Goal: Task Accomplishment & Management: Manage account settings

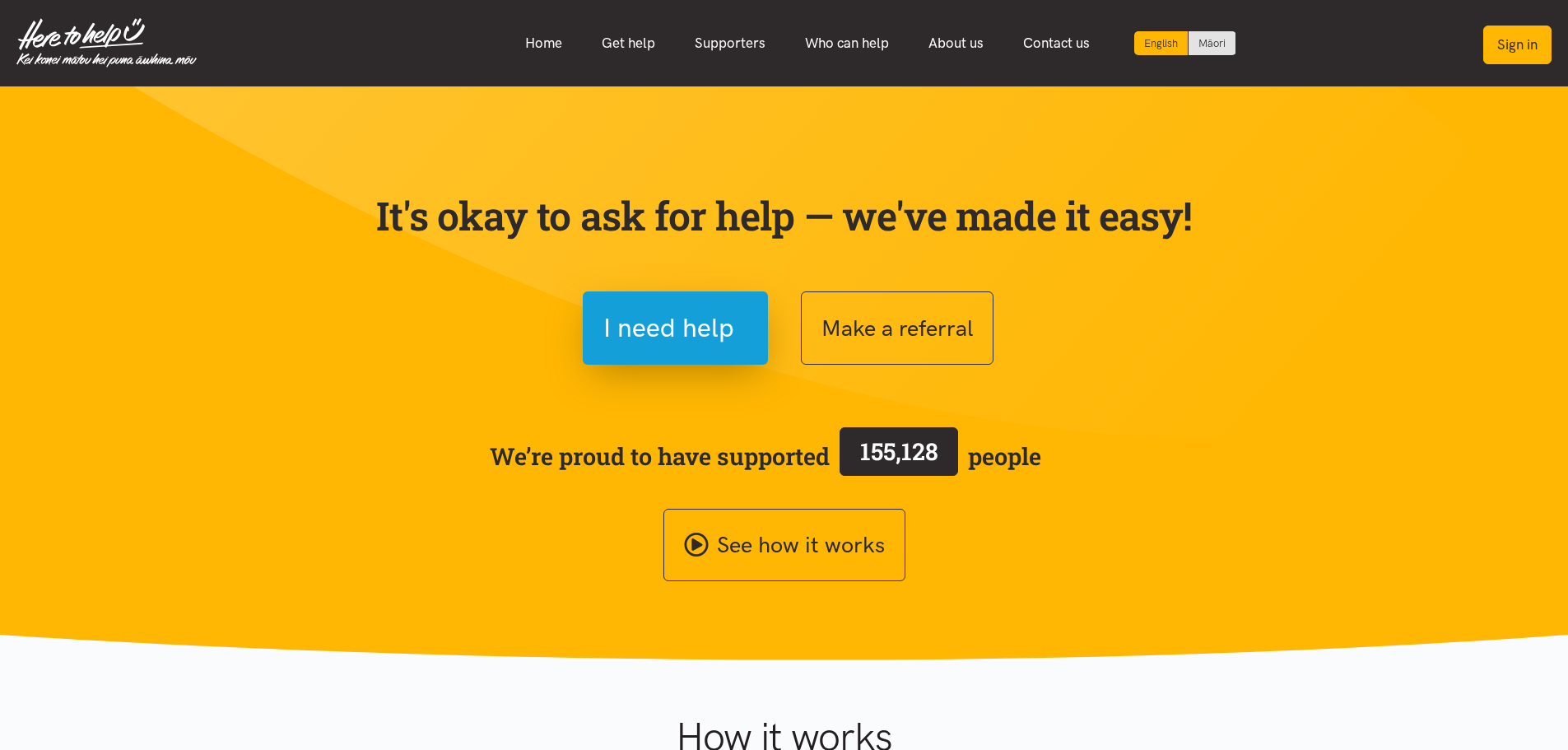
click at [1495, 44] on button "Sign in" at bounding box center [1517, 44] width 68 height 39
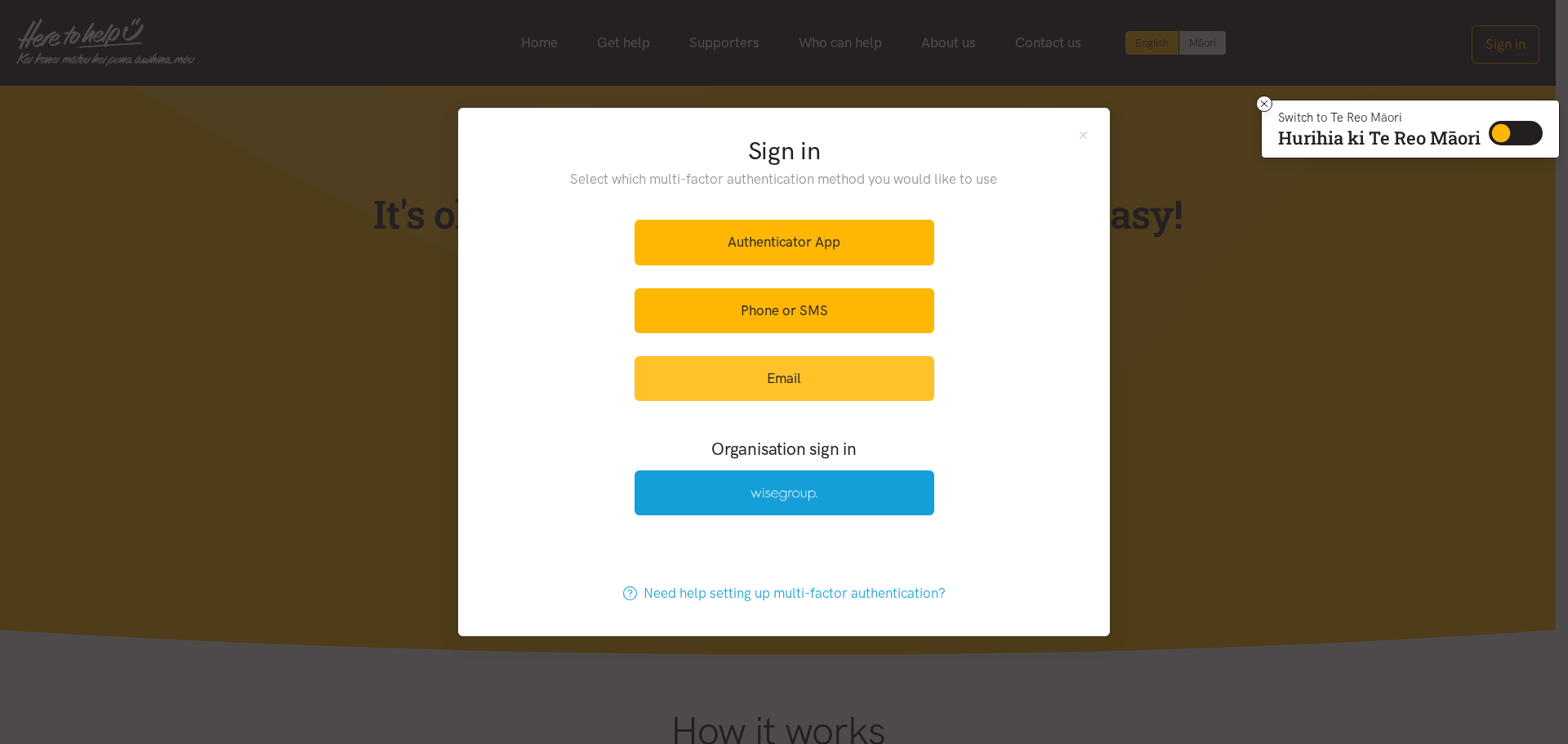
click at [782, 387] on link "Email" at bounding box center [784, 379] width 300 height 45
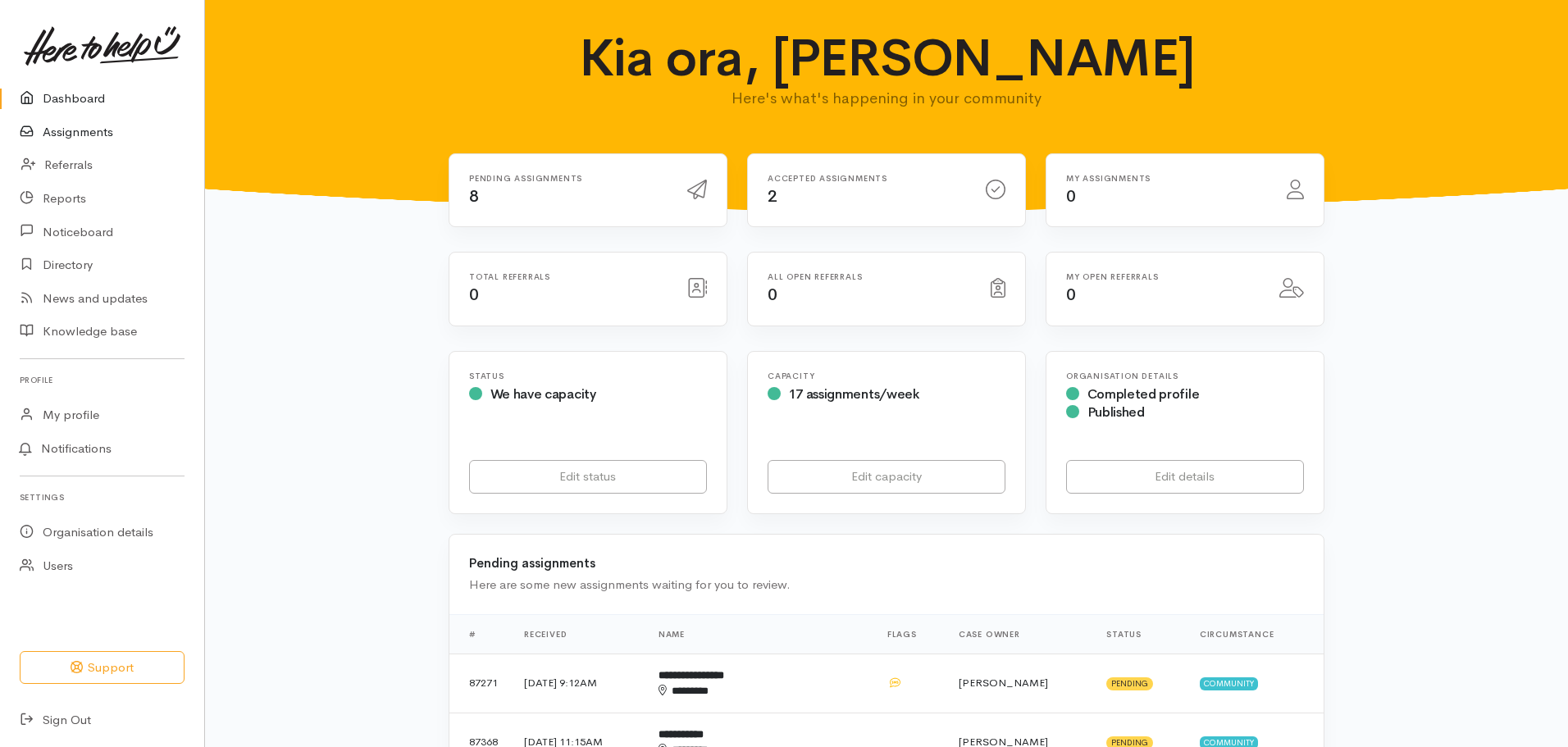
click at [80, 131] on link "Assignments" at bounding box center [102, 132] width 204 height 33
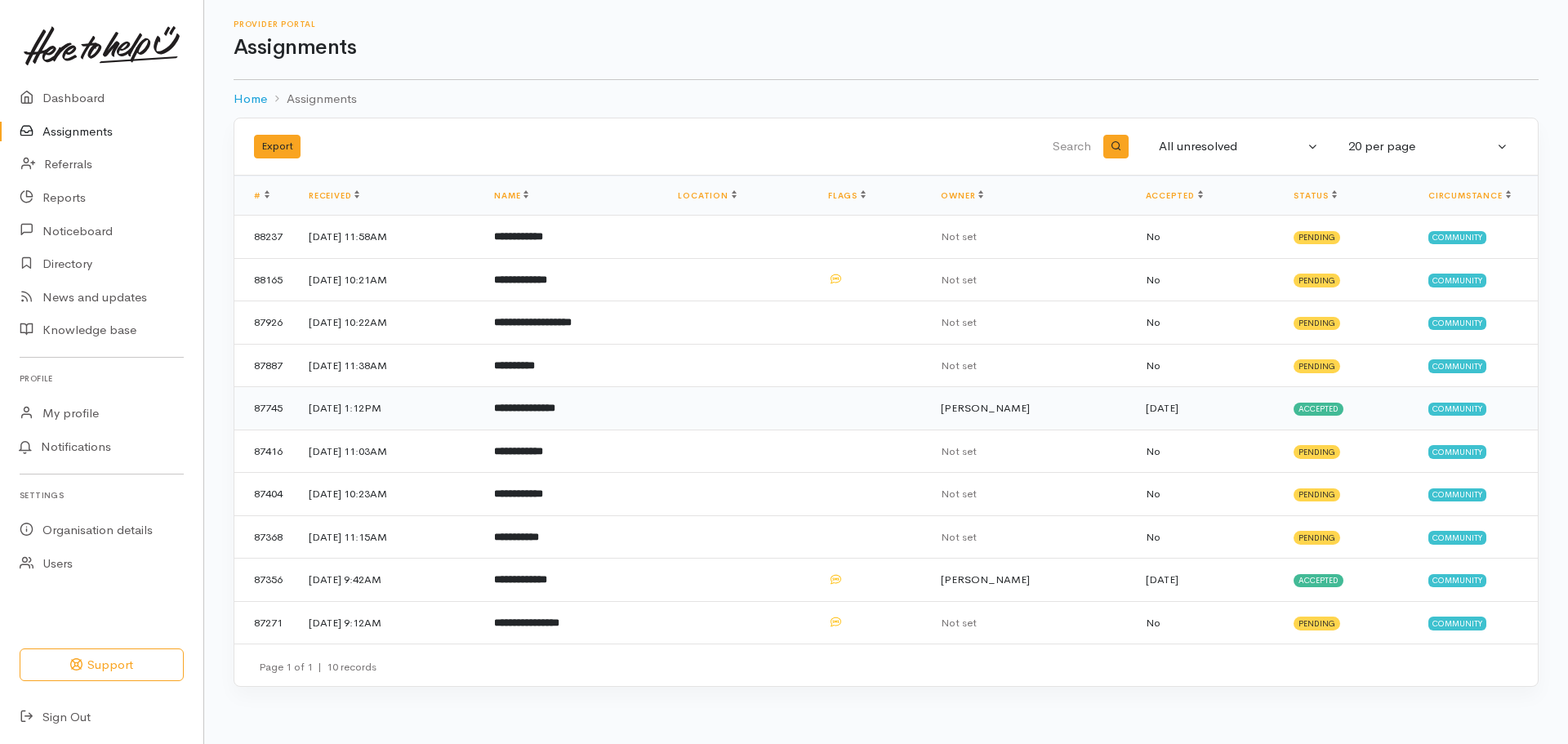
click at [551, 400] on td "**********" at bounding box center [572, 408] width 184 height 43
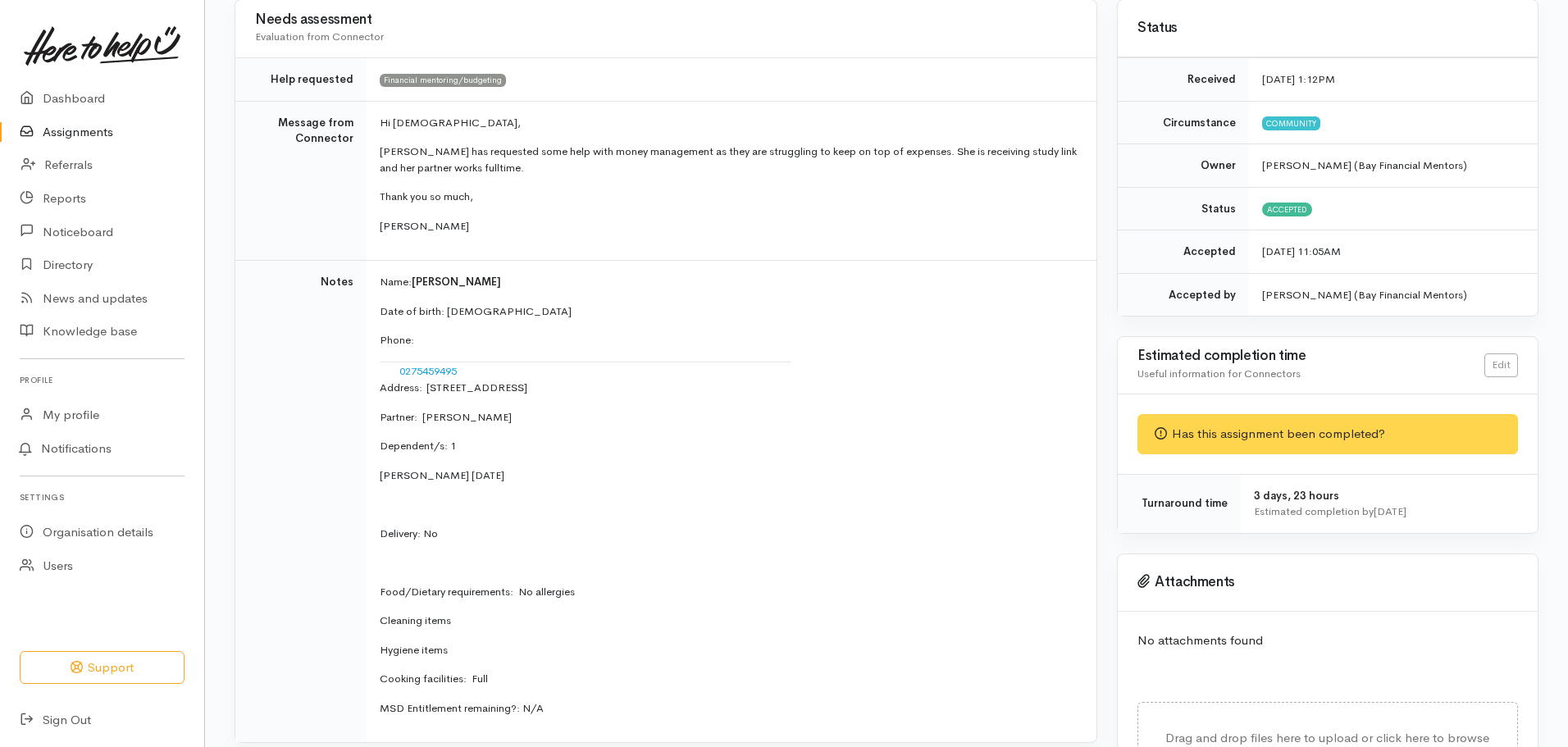
scroll to position [145, 0]
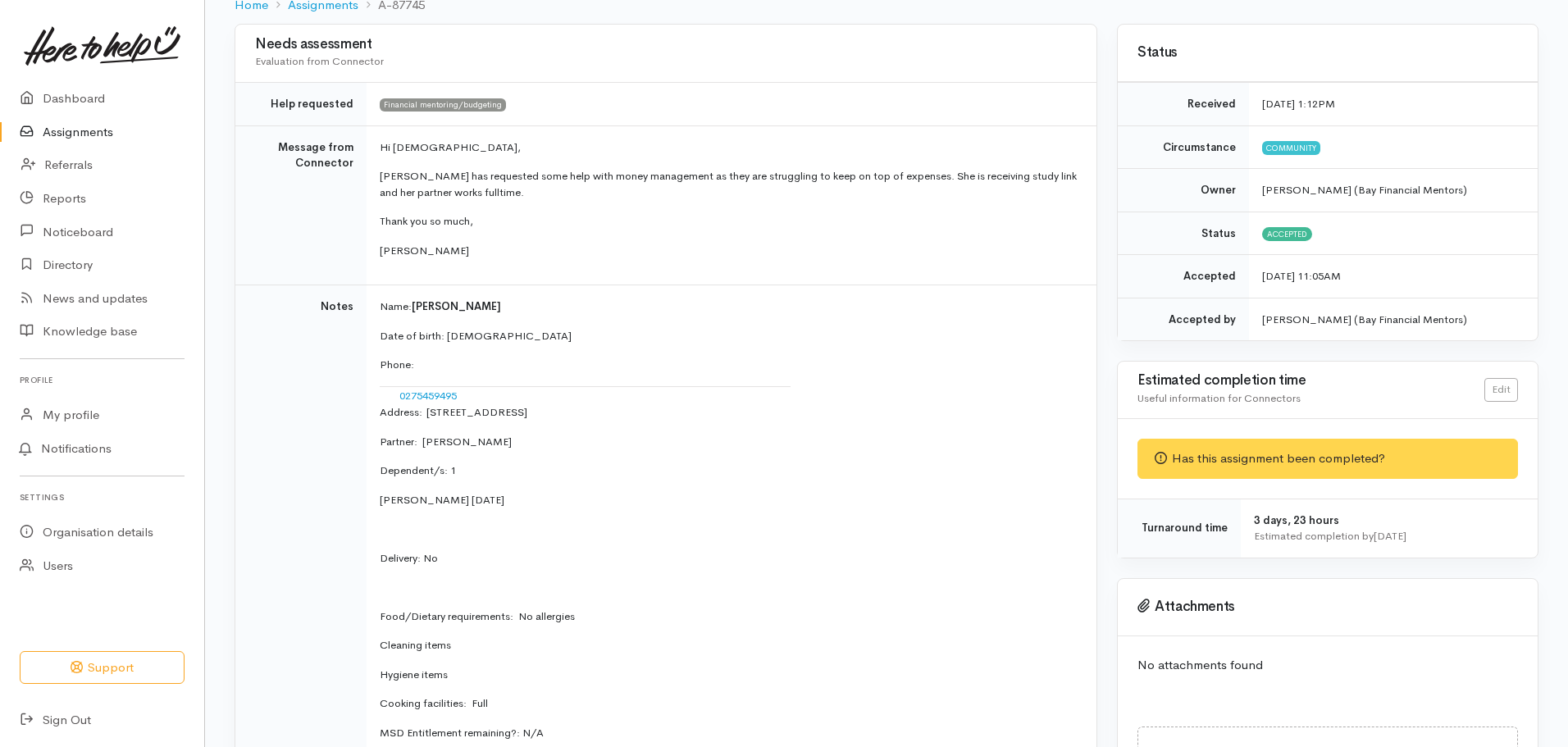
click at [1301, 462] on div "Has this assignment been completed?" at bounding box center [1327, 458] width 380 height 40
click at [1291, 453] on div "Has this assignment been completed?" at bounding box center [1327, 458] width 380 height 40
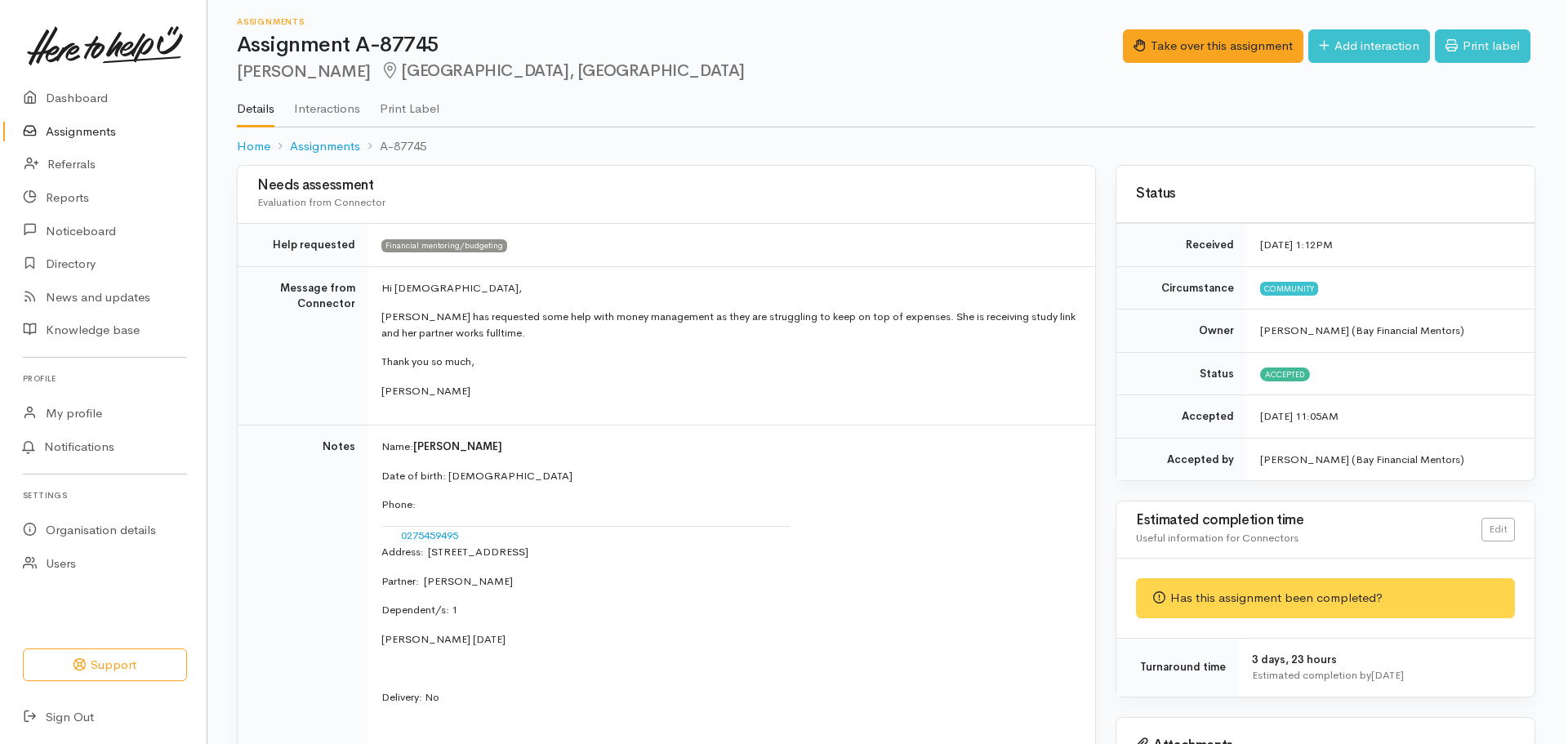
scroll to position [0, 0]
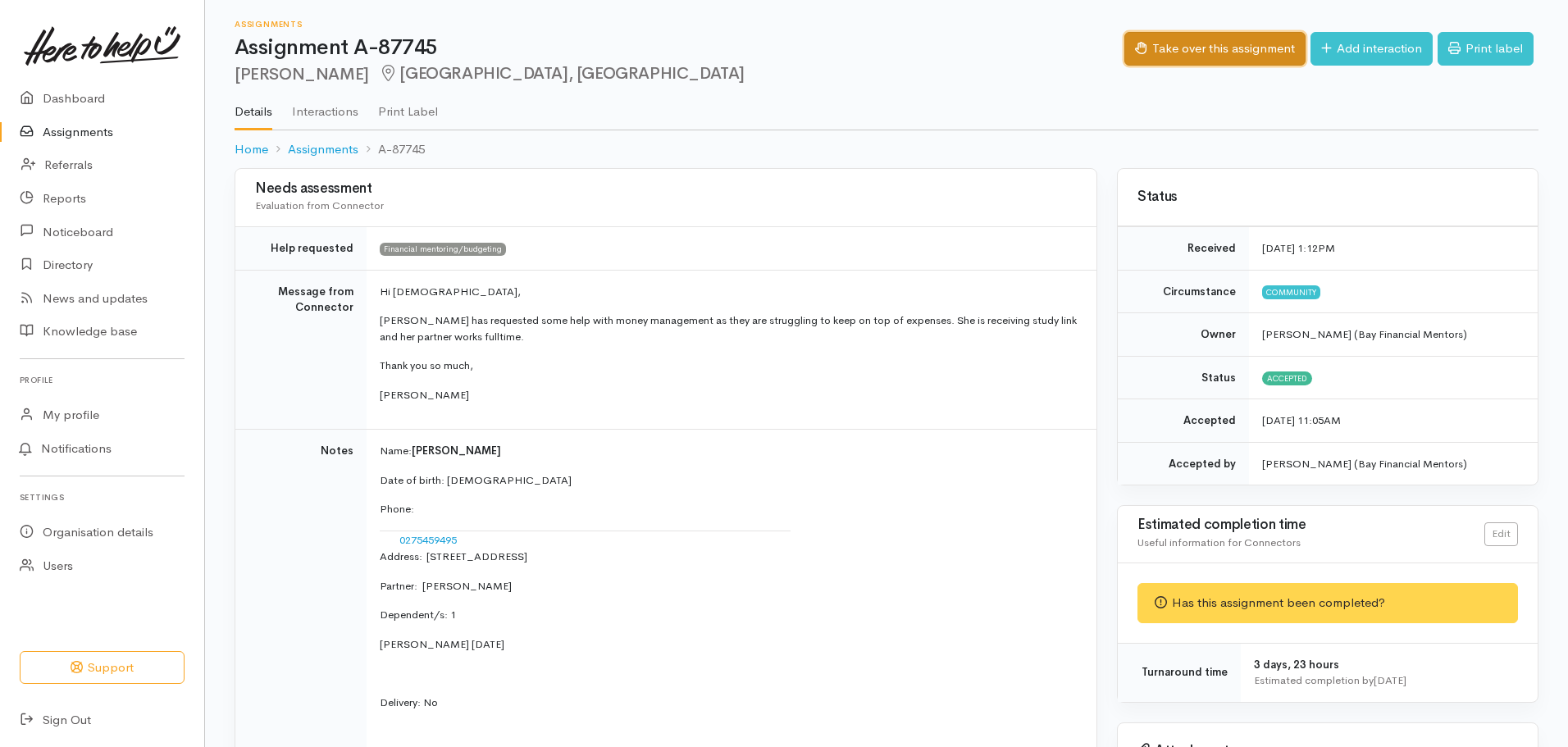
click at [1210, 48] on button "Take over this assignment" at bounding box center [1215, 48] width 182 height 33
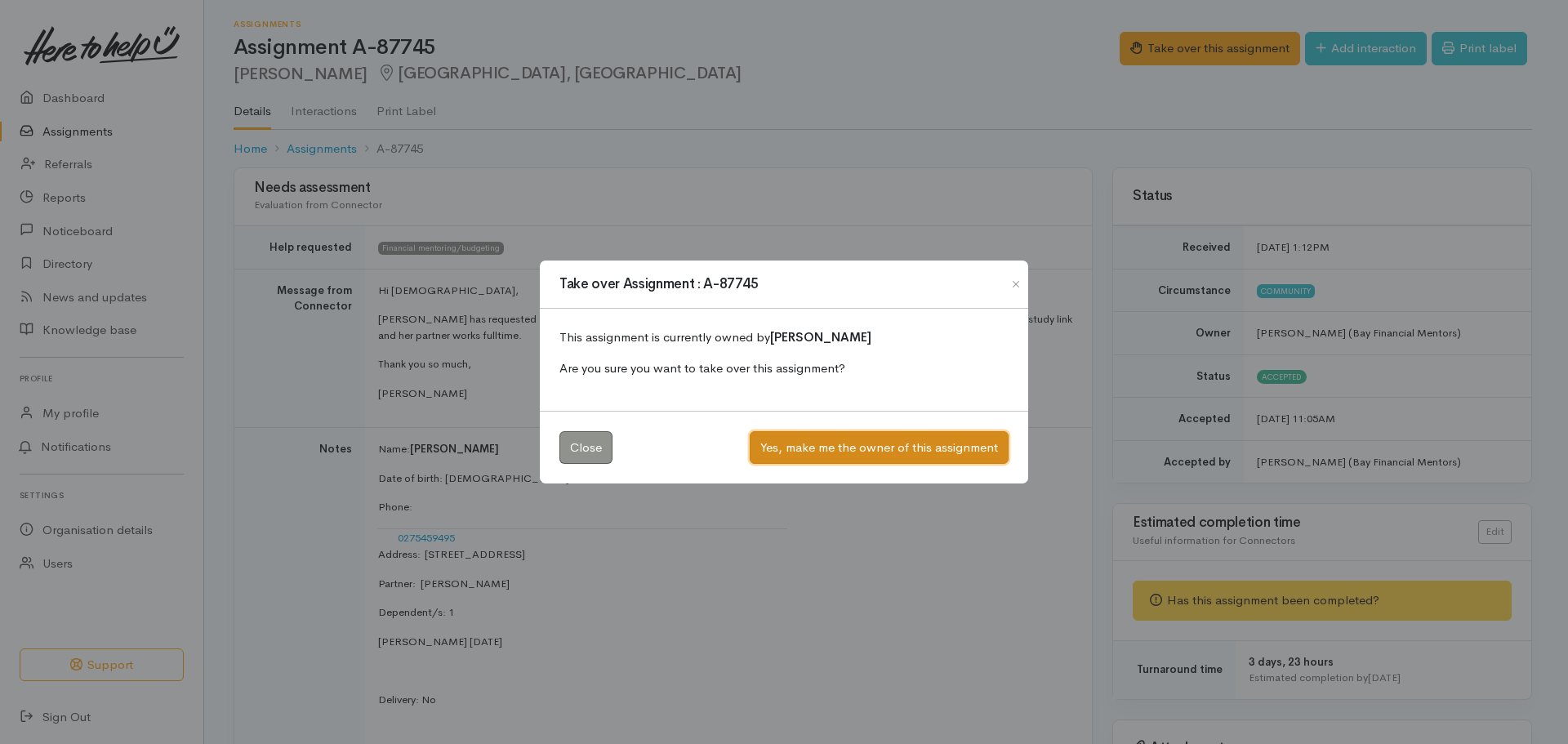
click at [834, 448] on button "Yes, make me the owner of this assignment" at bounding box center [879, 447] width 259 height 33
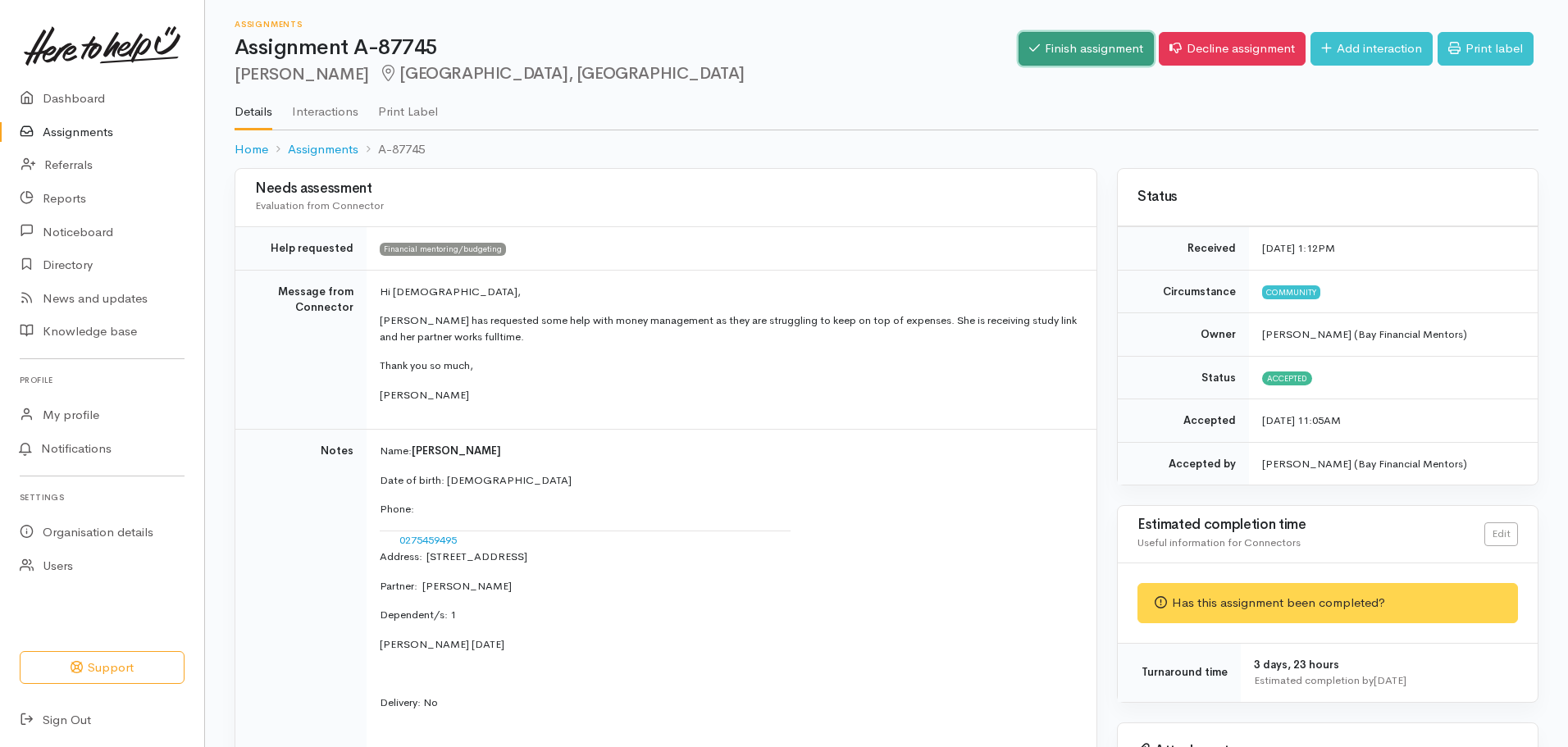
click at [1045, 49] on link "Finish assignment" at bounding box center [1086, 48] width 136 height 33
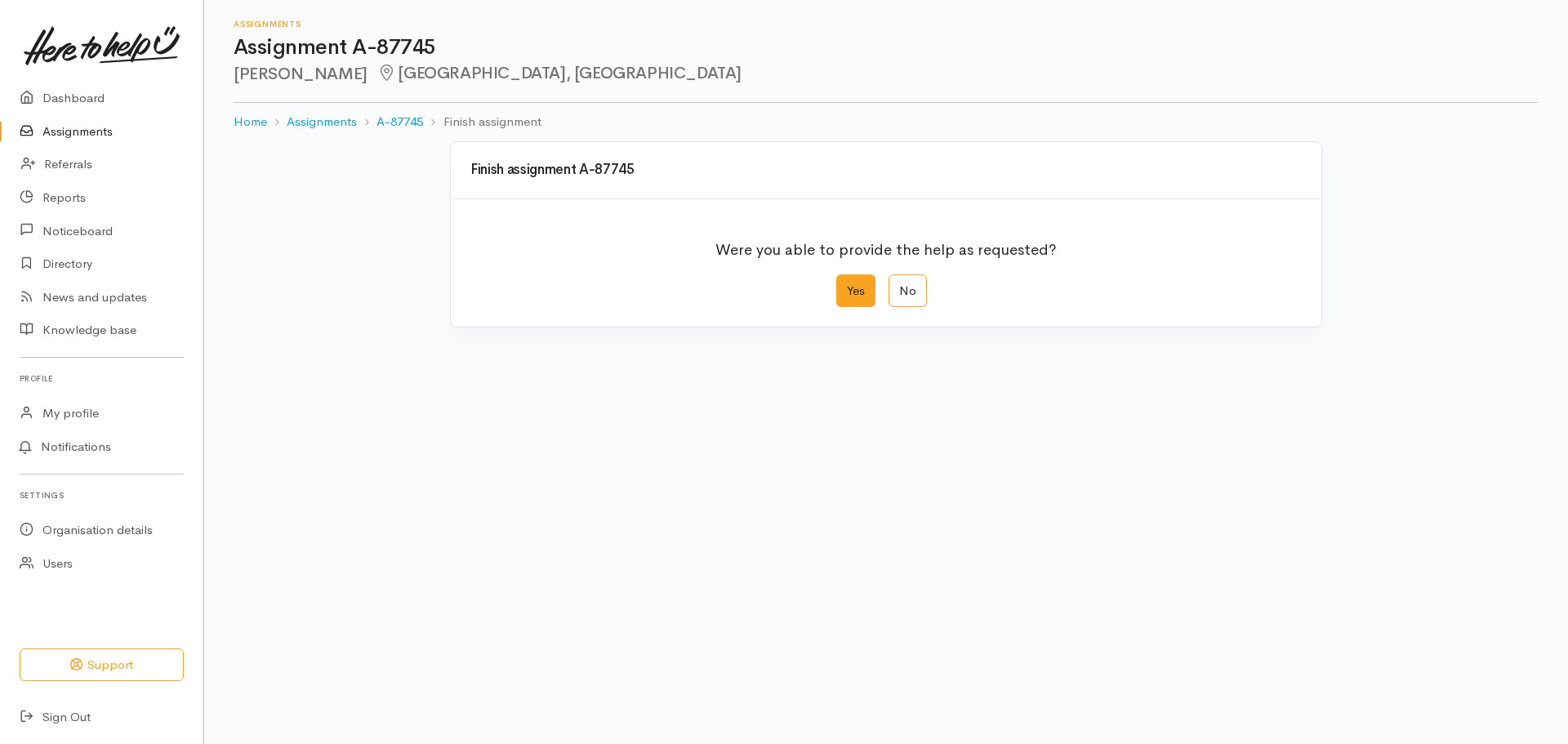
click at [842, 286] on label "Yes" at bounding box center [856, 291] width 40 height 33
click at [842, 285] on input "Yes" at bounding box center [842, 280] width 11 height 11
radio input "true"
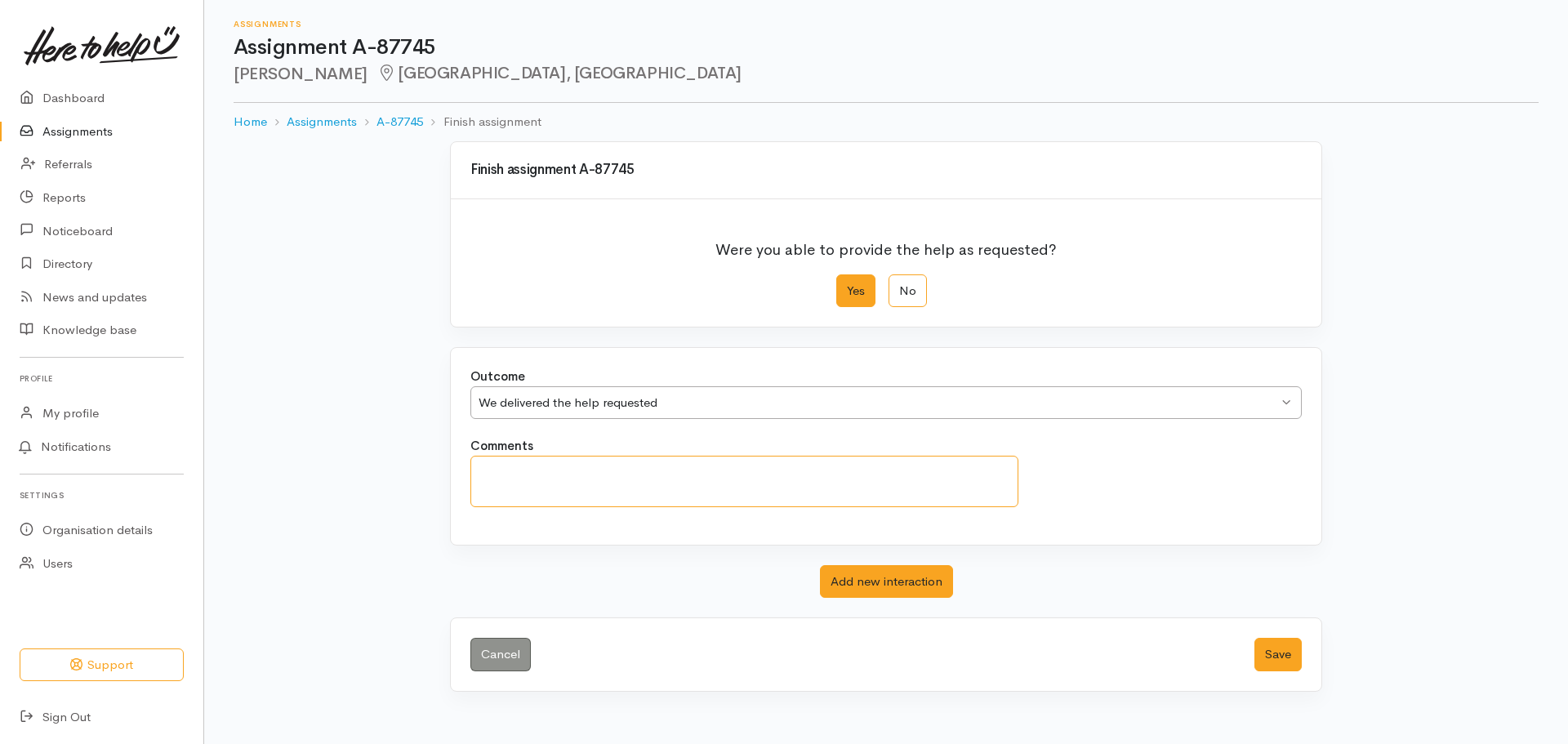
click at [653, 485] on textarea "Comments" at bounding box center [744, 480] width 548 height 51
type textarea "Apt attended on 29th Aug"
click at [1270, 654] on button "Save" at bounding box center [1278, 654] width 48 height 33
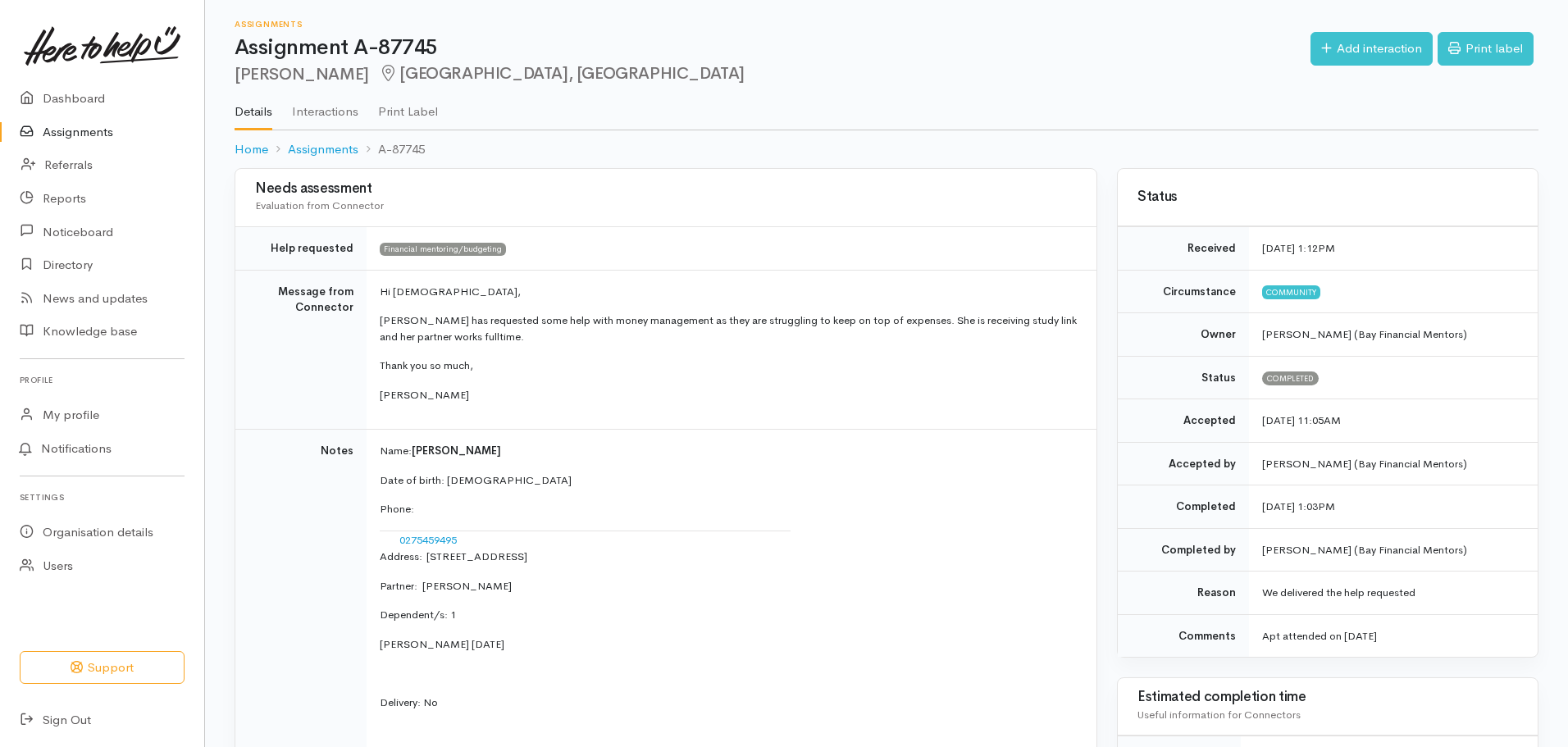
click at [87, 138] on link "Assignments" at bounding box center [102, 132] width 204 height 33
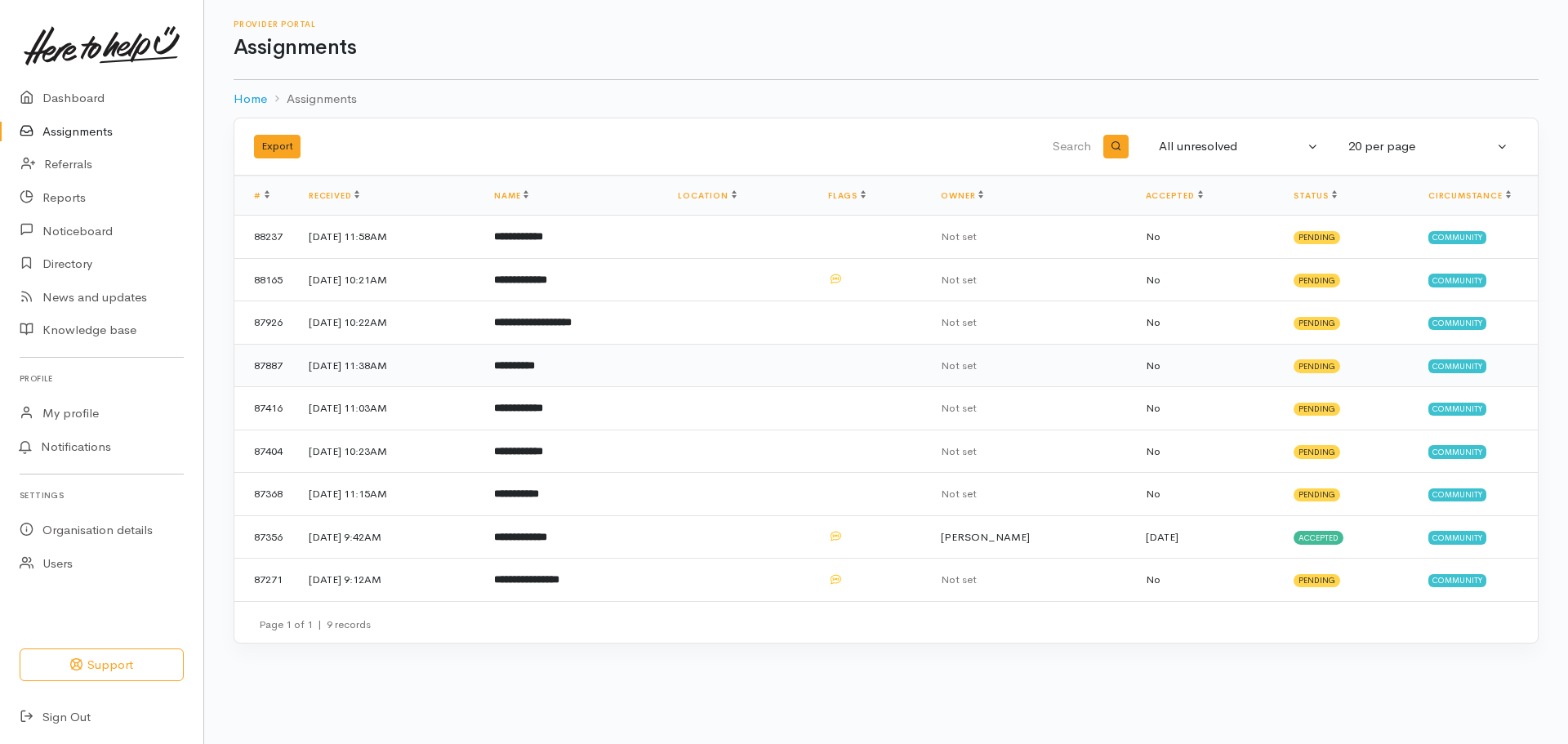
click at [605, 364] on td "**********" at bounding box center [572, 365] width 184 height 43
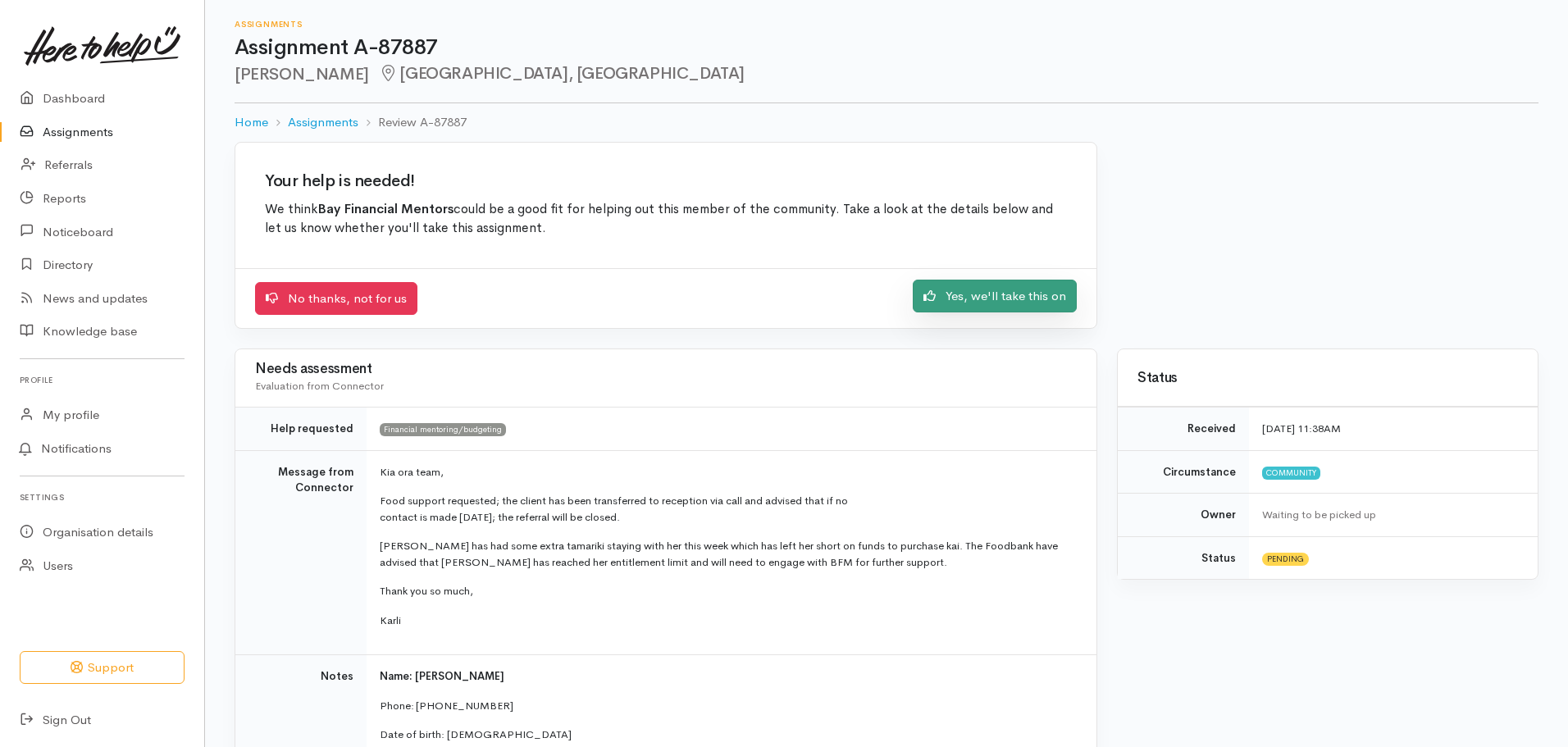
click at [960, 294] on link "Yes, we'll take this on" at bounding box center [994, 295] width 164 height 33
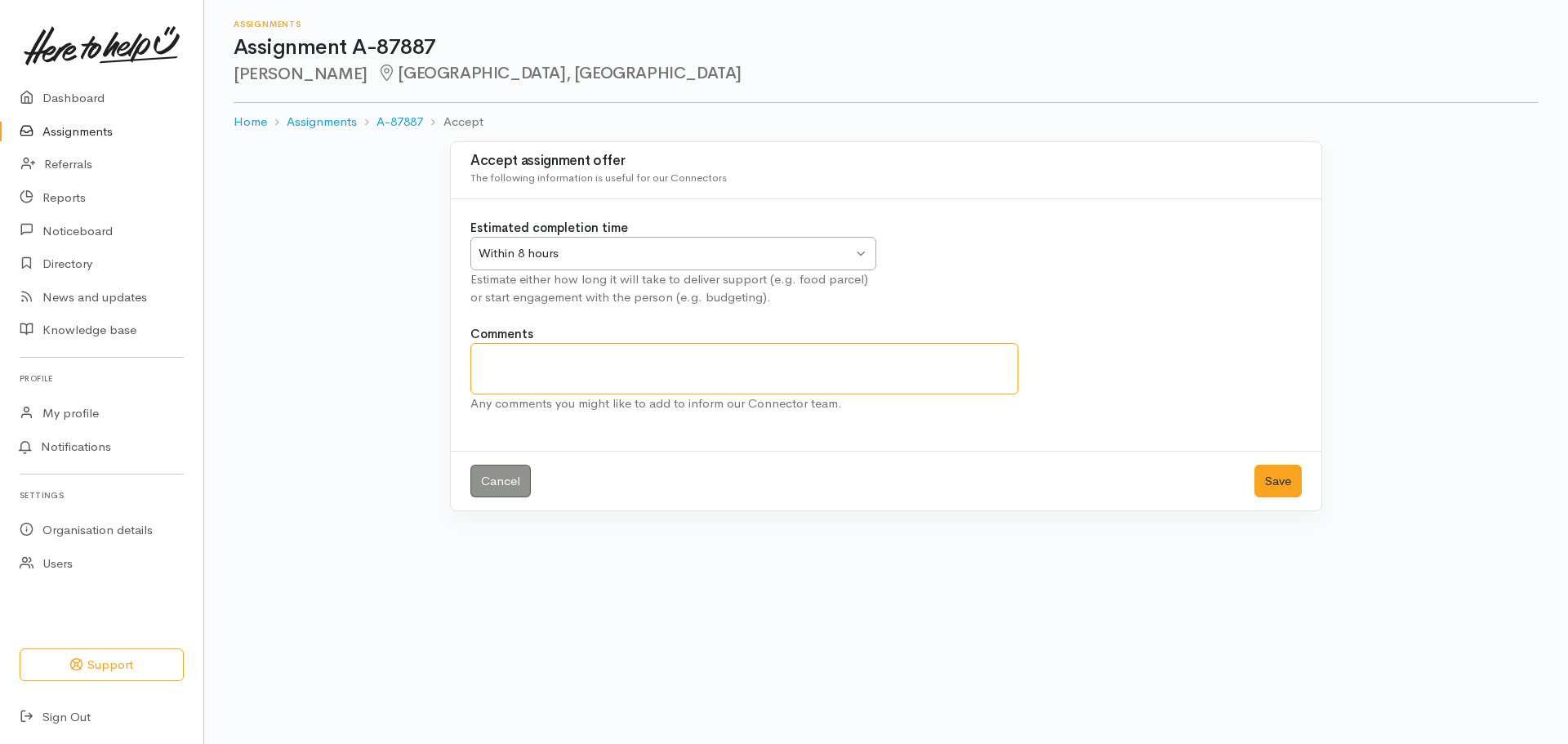
click at [668, 381] on textarea "Comments" at bounding box center [744, 368] width 548 height 51
type textarea "Attended apt on 26th Aug 25"
click at [1290, 484] on button "Save" at bounding box center [1278, 480] width 48 height 33
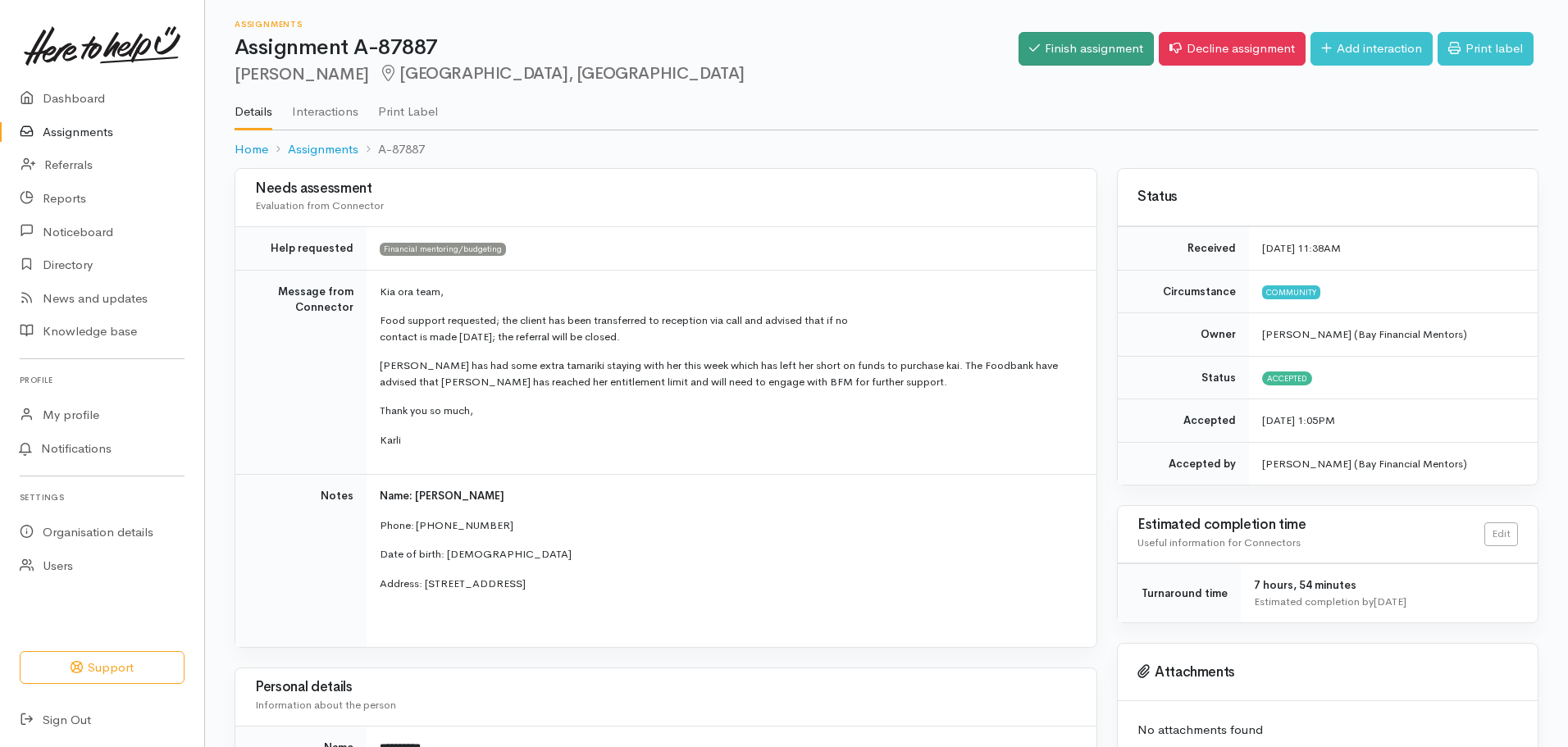
drag, startPoint x: 1113, startPoint y: 30, endPoint x: 1100, endPoint y: 46, distance: 20.6
click at [1113, 30] on div "Finish assignment Decline assignment Add interaction Print label" at bounding box center [1278, 51] width 520 height 53
click at [1100, 47] on link "Finish assignment" at bounding box center [1086, 48] width 136 height 33
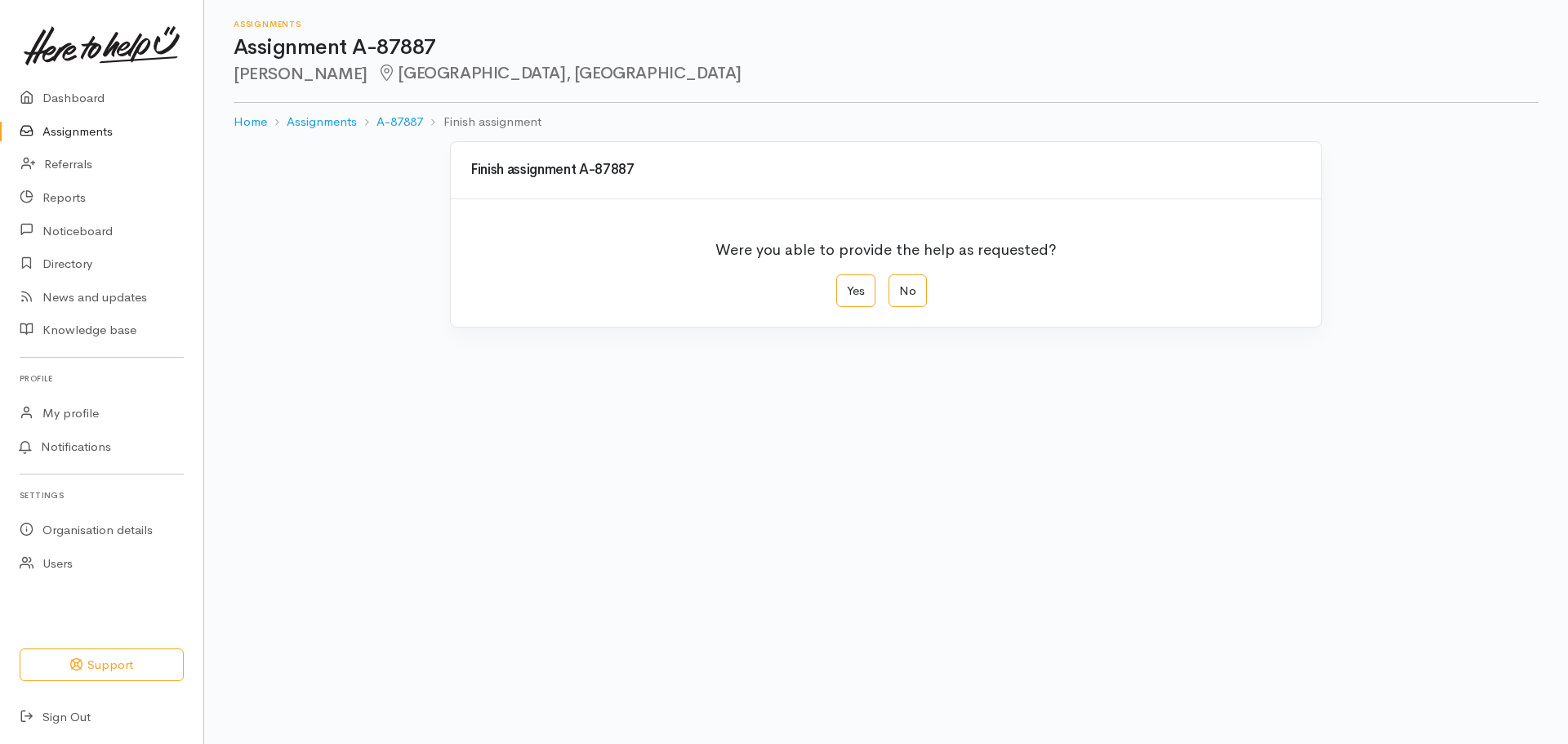
drag, startPoint x: 841, startPoint y: 286, endPoint x: 812, endPoint y: 277, distance: 30.4
click at [842, 286] on label "Yes" at bounding box center [856, 291] width 40 height 33
click at [842, 285] on input "Yes" at bounding box center [842, 280] width 11 height 11
radio input "true"
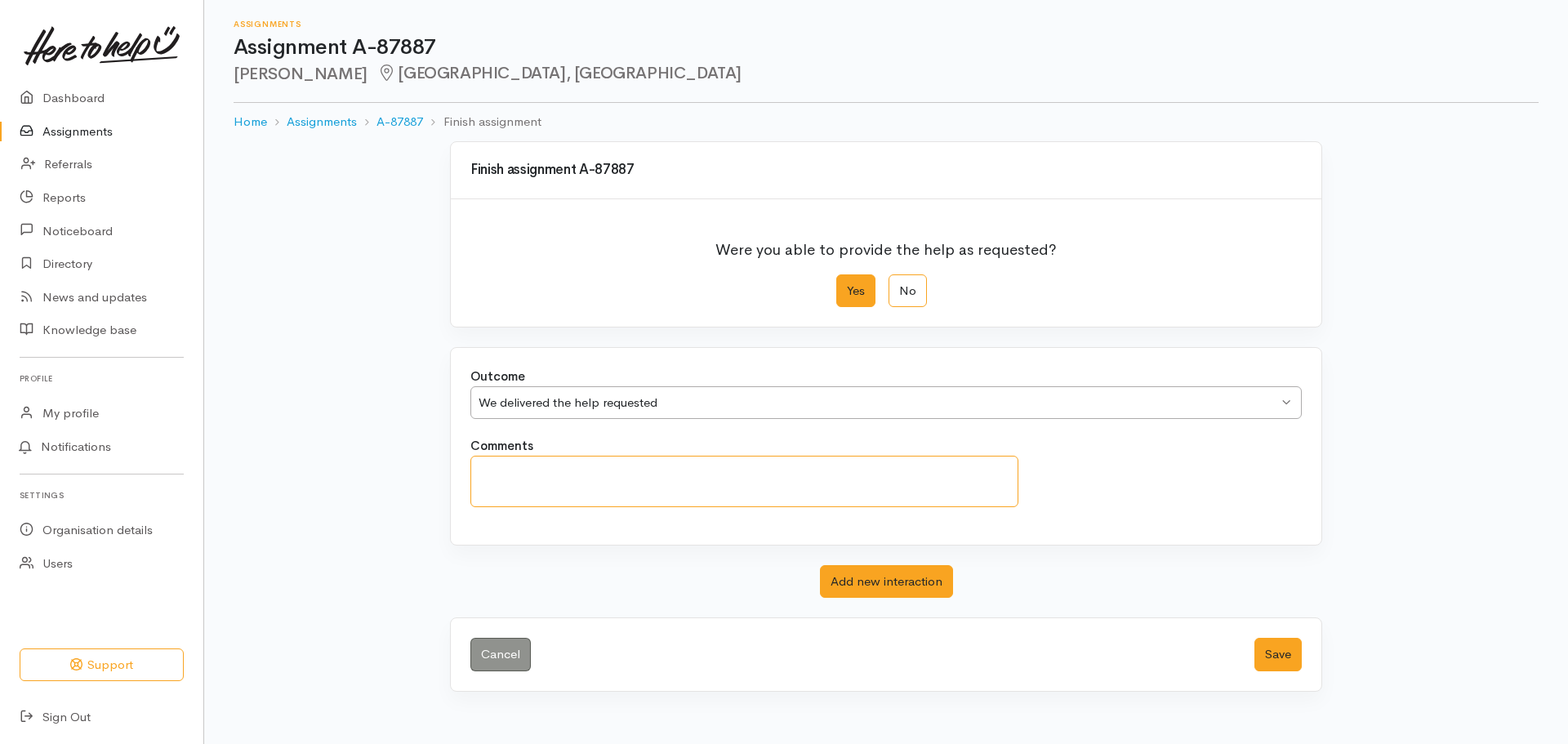
click at [697, 488] on textarea "Comments" at bounding box center [744, 480] width 548 height 51
click at [1275, 659] on button "Save" at bounding box center [1278, 654] width 48 height 33
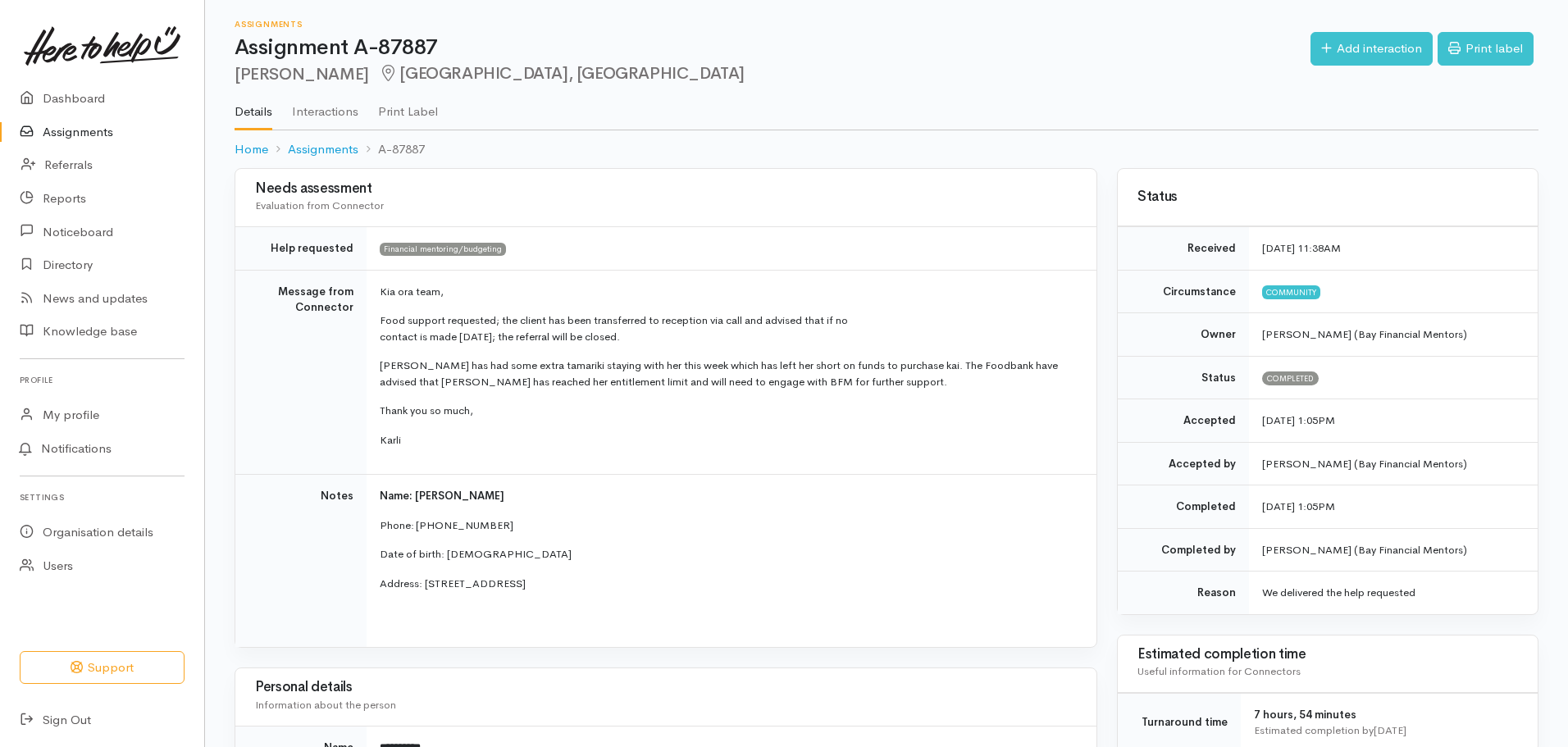
click at [125, 133] on link "Assignments" at bounding box center [102, 132] width 204 height 33
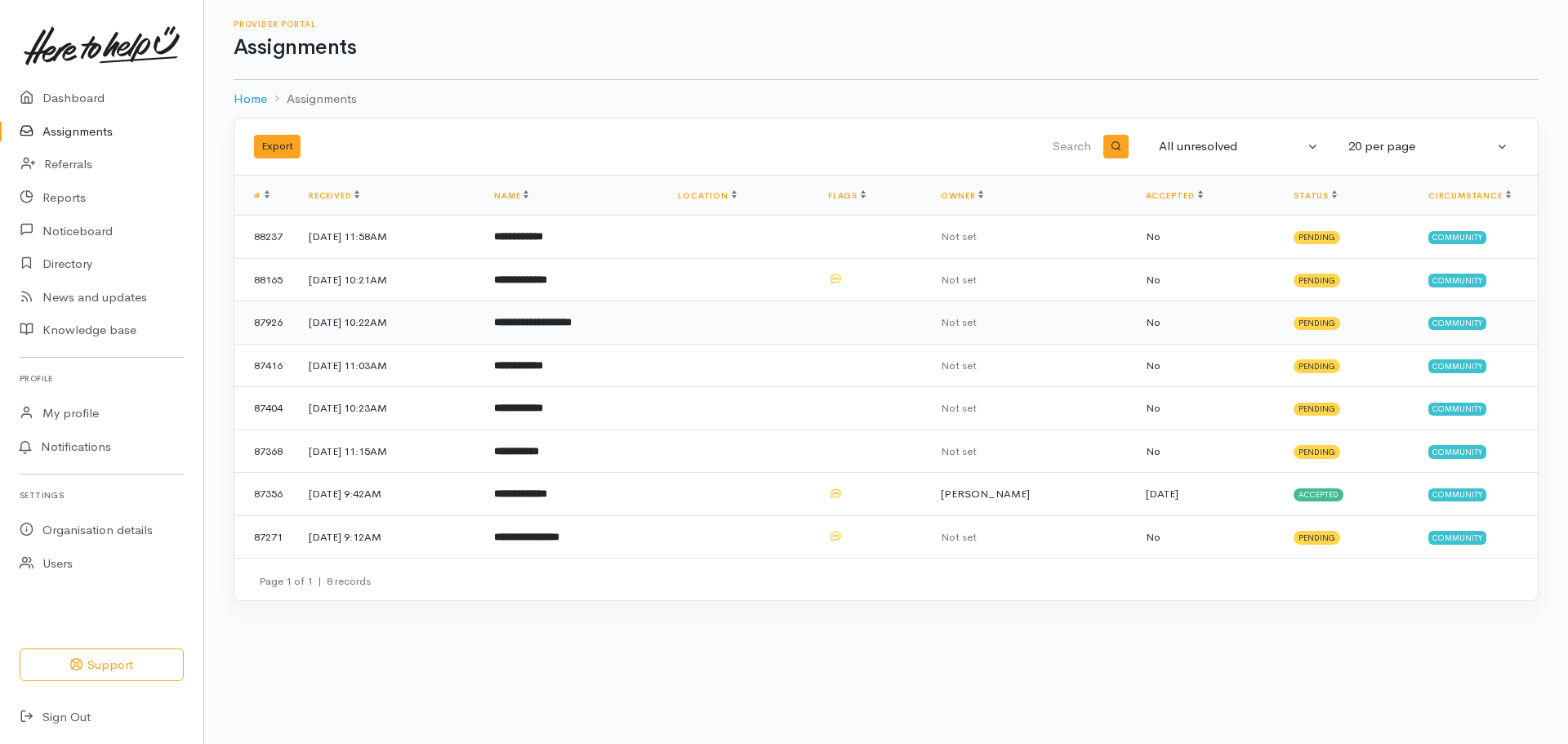
click at [665, 318] on td "**********" at bounding box center [572, 323] width 184 height 43
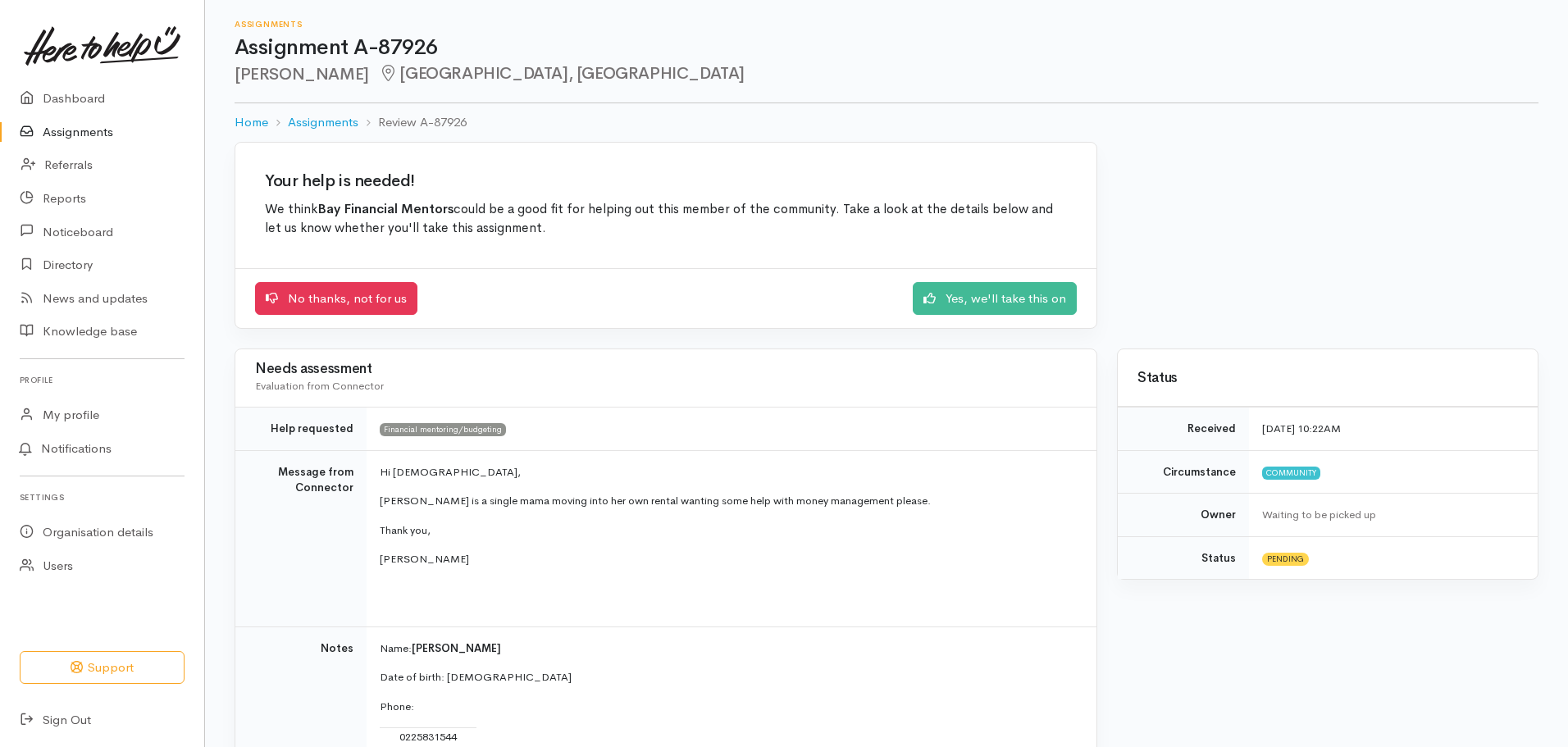
click at [92, 138] on link "Assignments" at bounding box center [102, 132] width 204 height 33
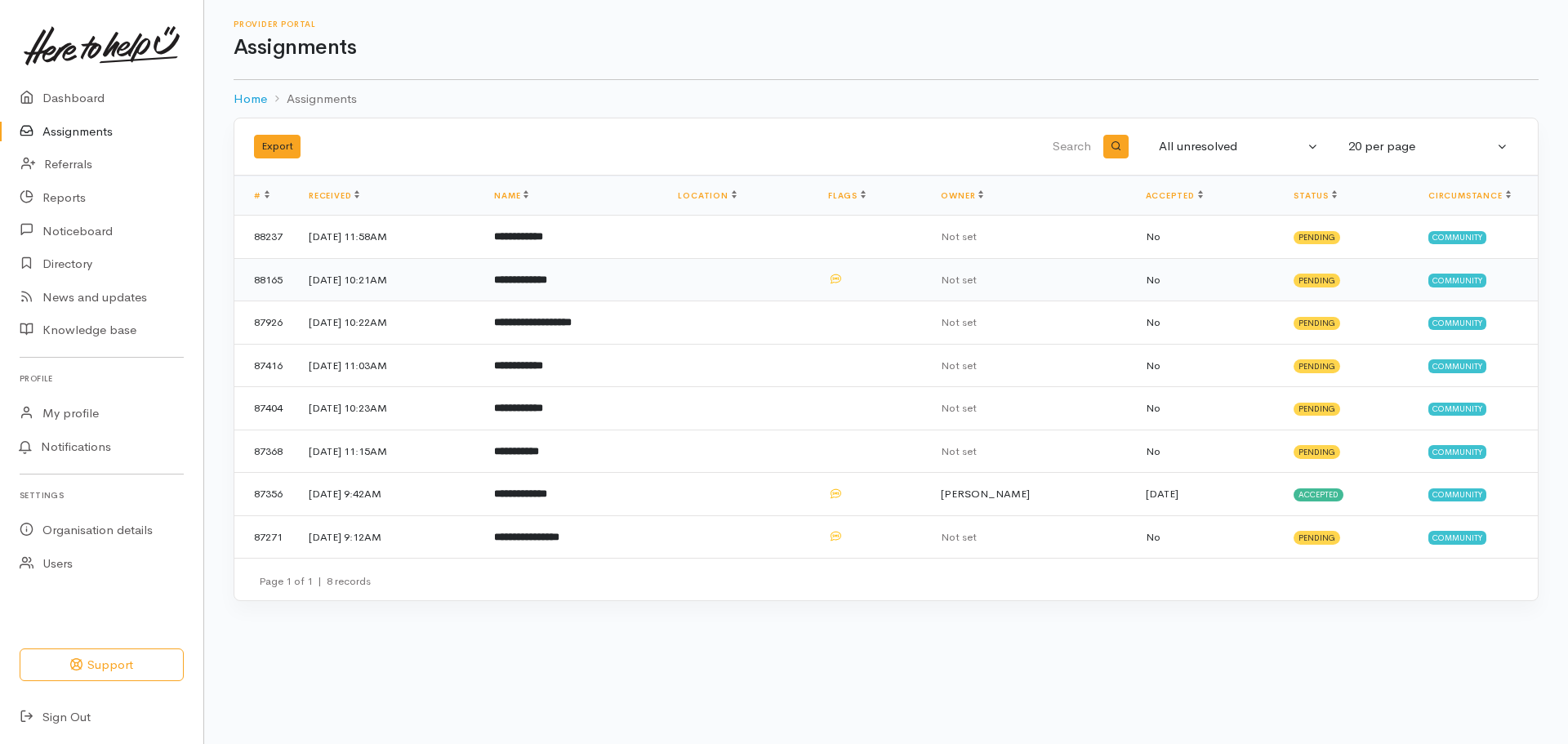
click at [812, 276] on td at bounding box center [740, 280] width 149 height 43
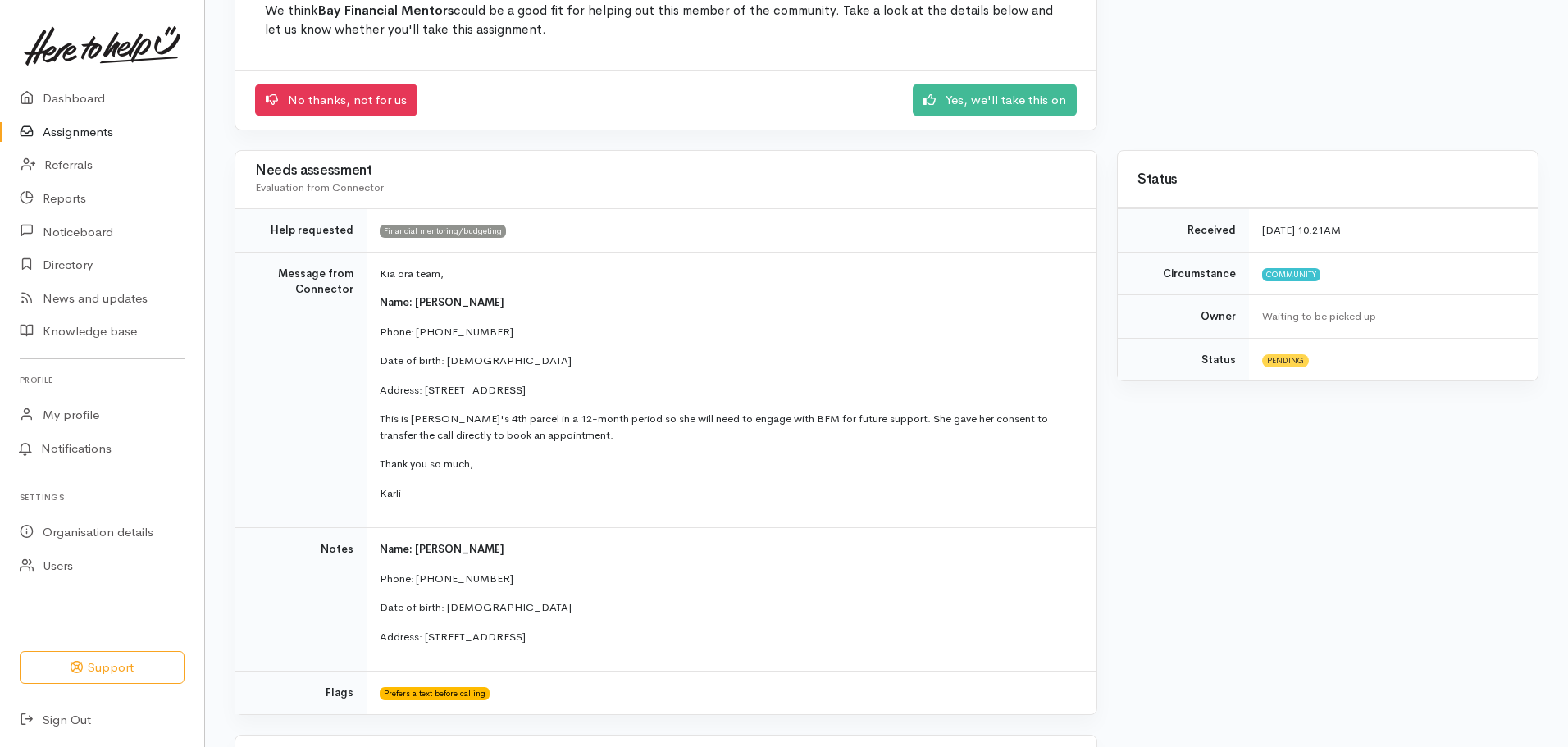
scroll to position [89, 0]
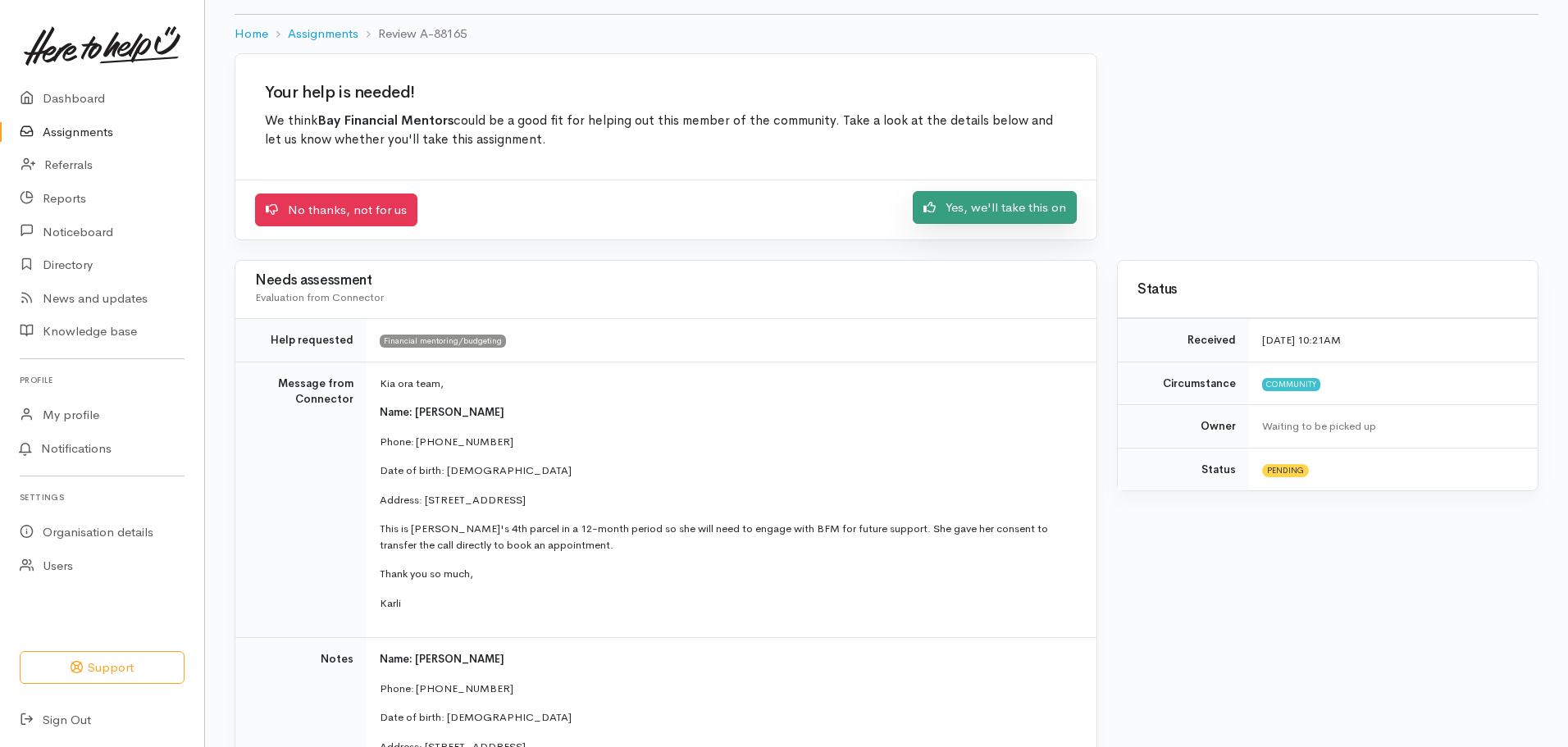
click at [976, 208] on link "Yes, we'll take this on" at bounding box center [994, 207] width 164 height 33
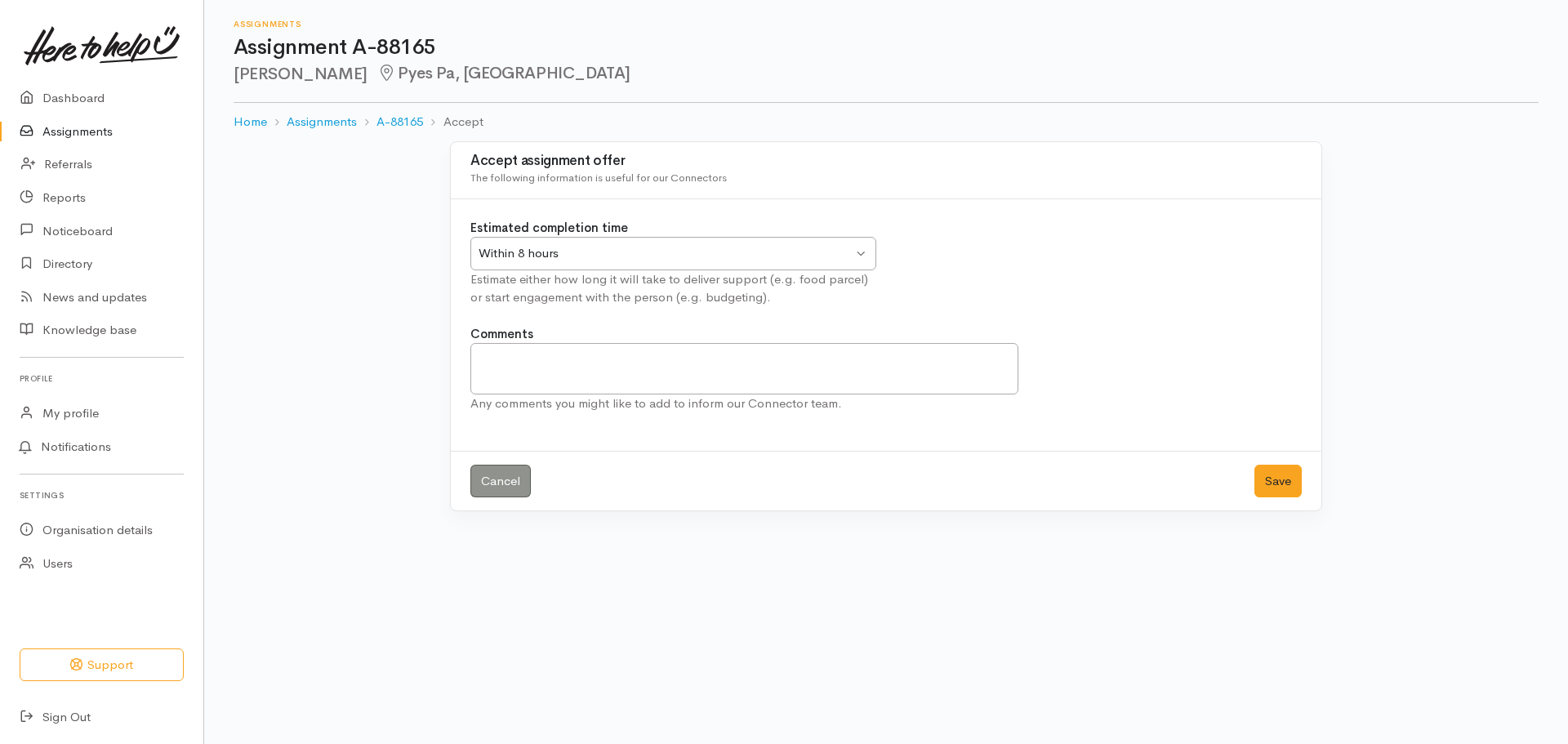
click at [704, 260] on div "Within 8 hours" at bounding box center [666, 253] width 374 height 19
click at [568, 370] on textarea "Comments" at bounding box center [744, 368] width 548 height 51
type textarea "Called on 01 Sep - Booked an apt today"
paste textarea
click at [512, 478] on link "Cancel" at bounding box center [500, 480] width 60 height 33
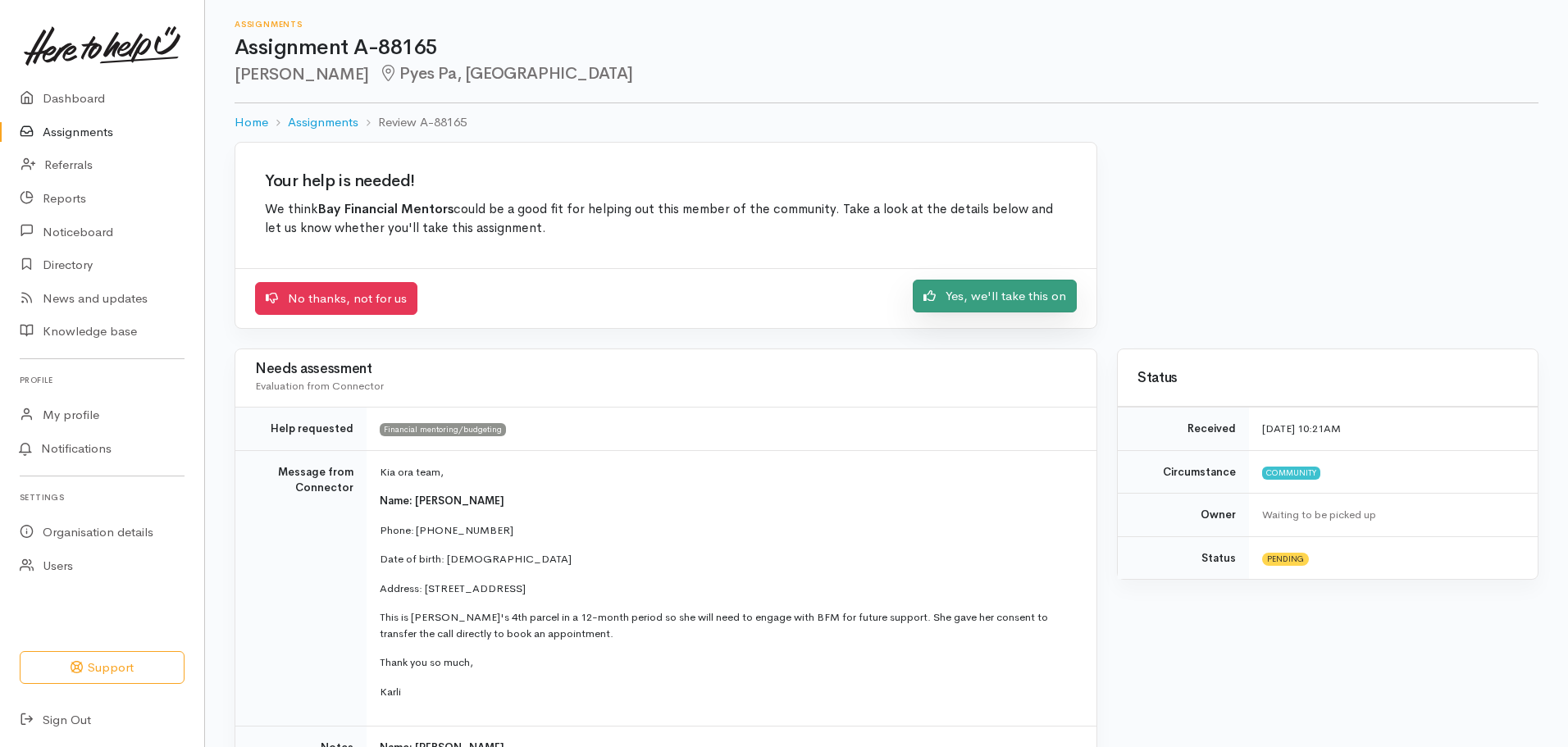
click at [978, 301] on link "Yes, we'll take this on" at bounding box center [994, 295] width 164 height 33
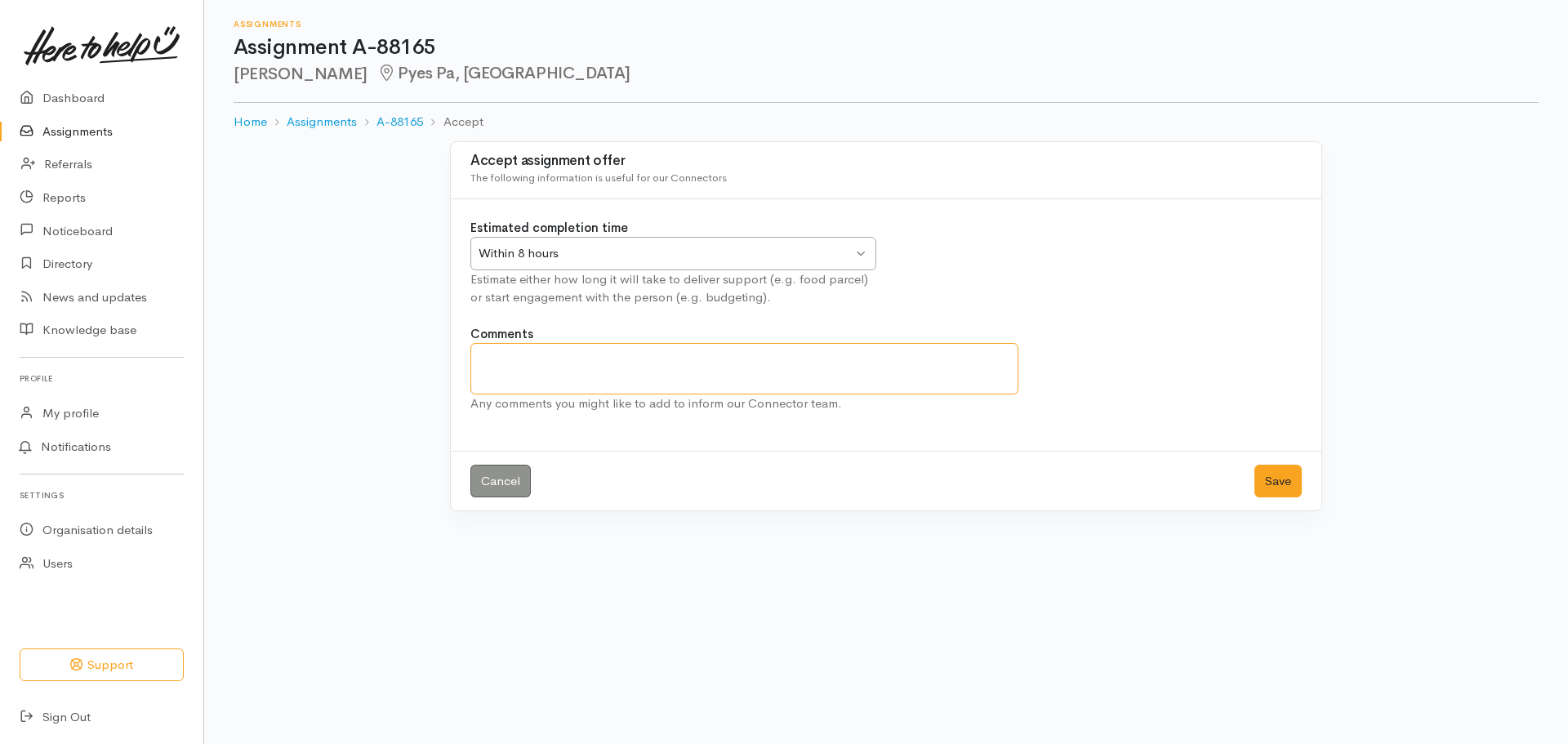
click at [798, 361] on textarea "Comments" at bounding box center [744, 368] width 548 height 51
click at [617, 354] on textarea "Apt booked for Thurs" at bounding box center [744, 368] width 548 height 51
click at [647, 244] on div "Within 8 hours" at bounding box center [666, 253] width 374 height 19
type textarea "Apt booked for Thurs 47th Sept at 9am"
click at [1267, 482] on button "Save" at bounding box center [1278, 480] width 48 height 33
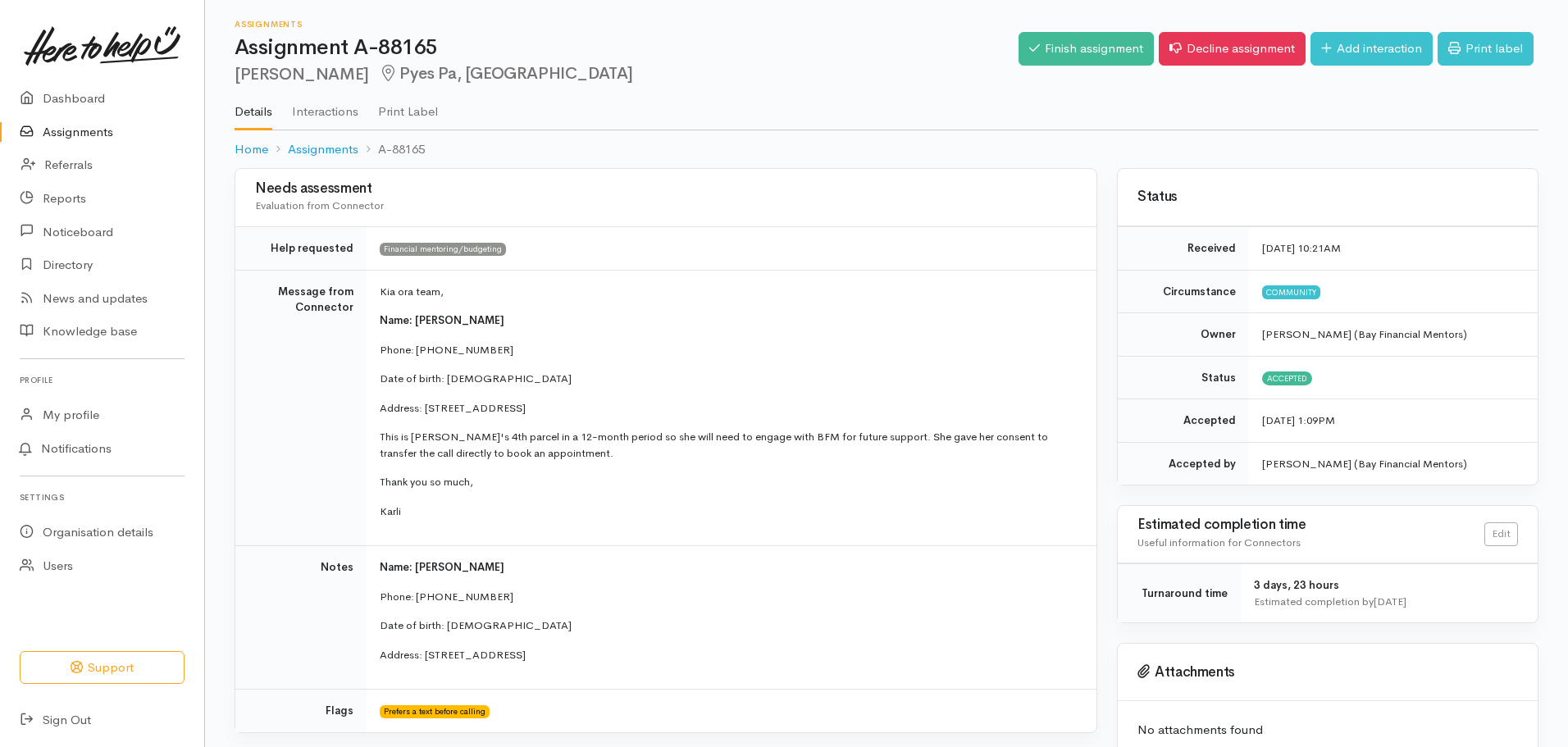
click at [135, 128] on link "Assignments" at bounding box center [102, 132] width 204 height 33
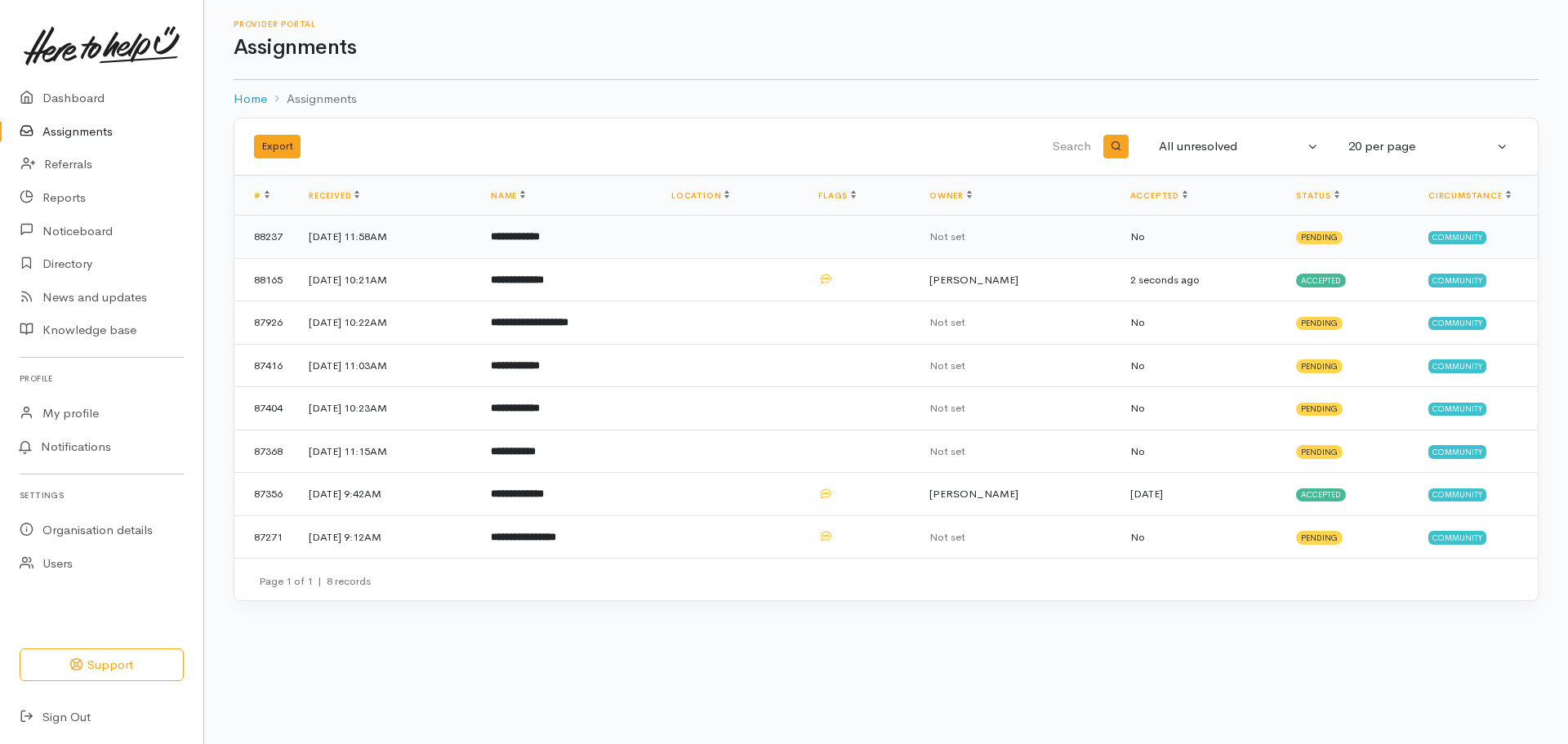
click at [658, 245] on td "**********" at bounding box center [568, 238] width 181 height 43
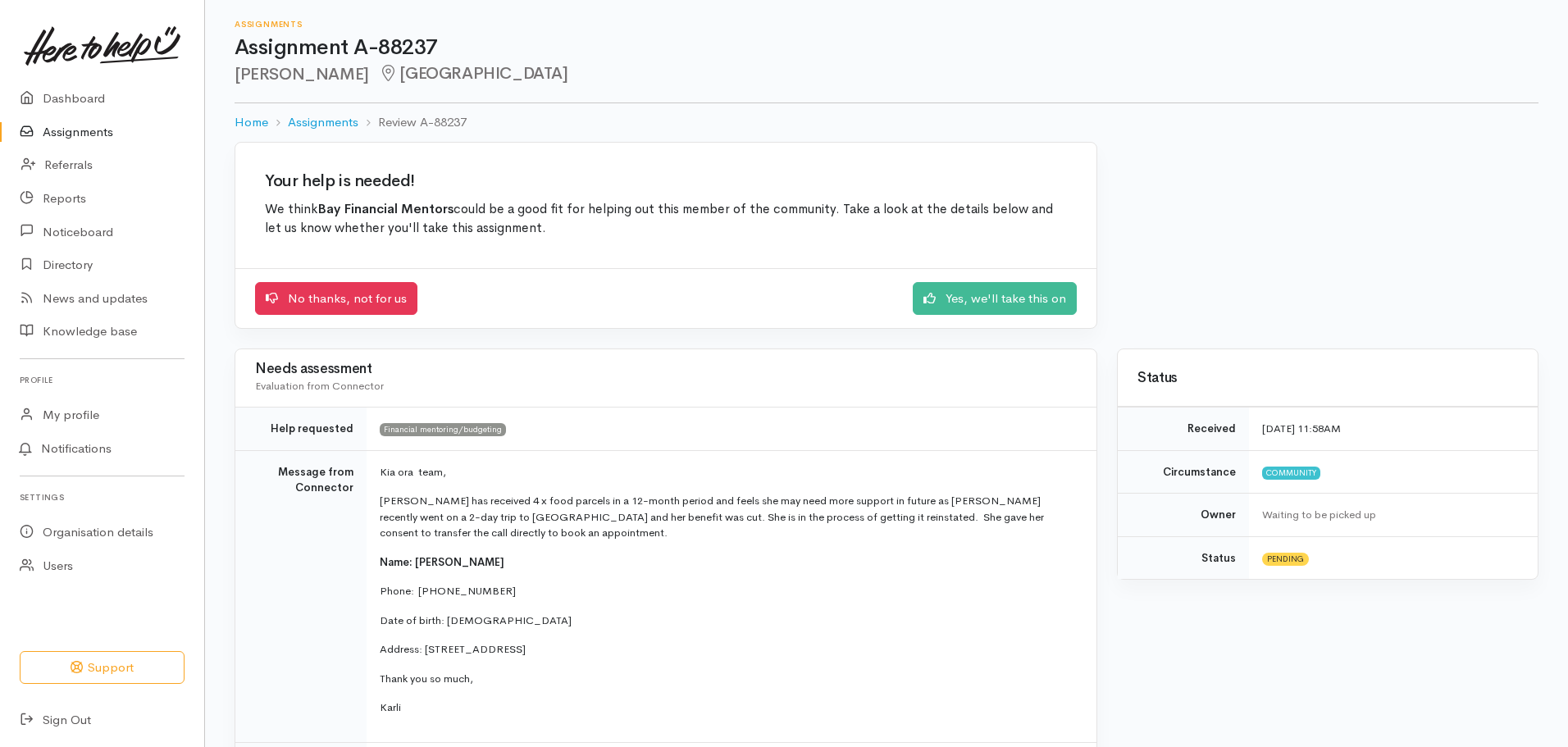
click at [74, 128] on link "Assignments" at bounding box center [102, 132] width 204 height 33
